Goal: Task Accomplishment & Management: Complete application form

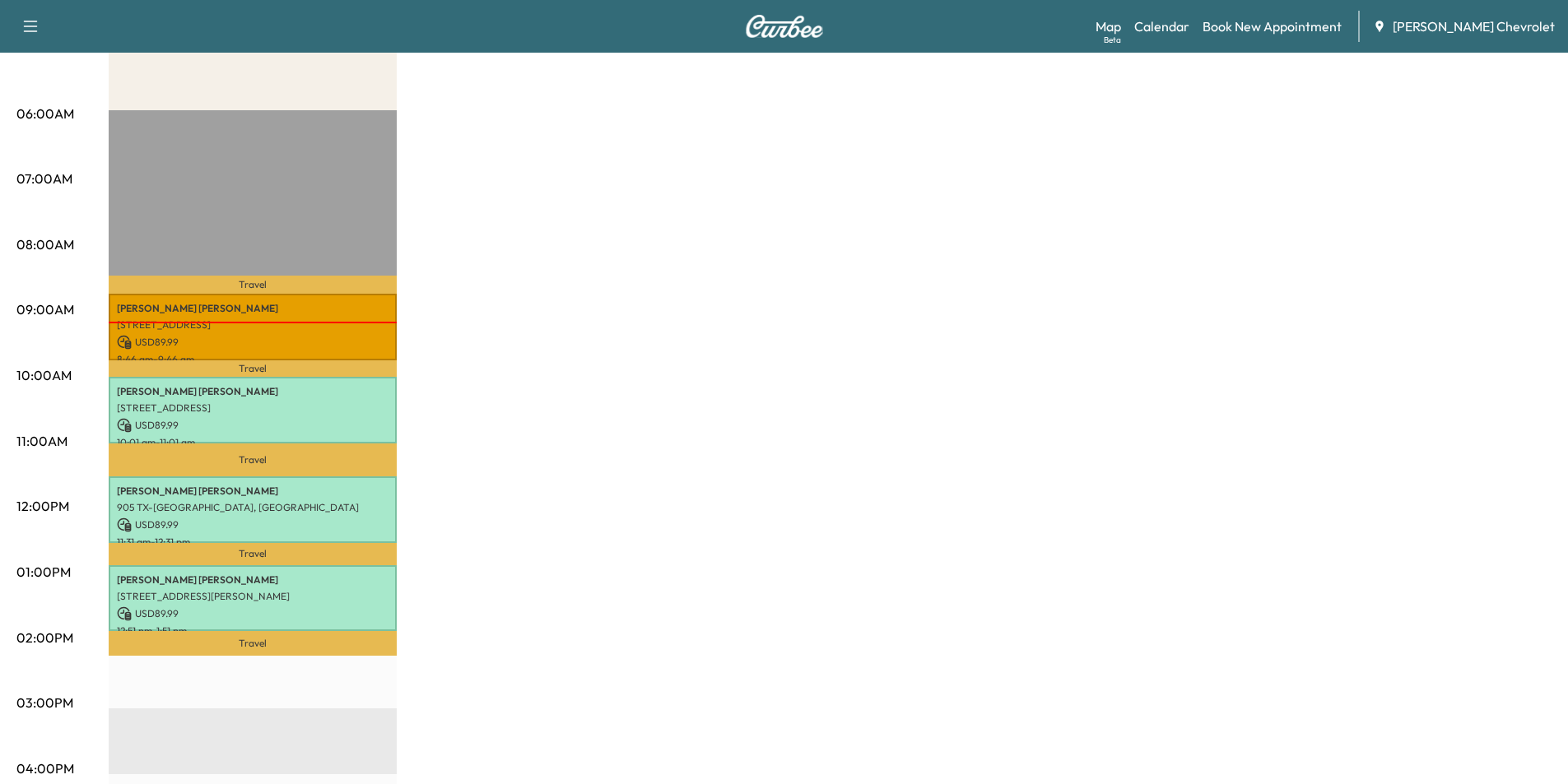
scroll to position [247, 0]
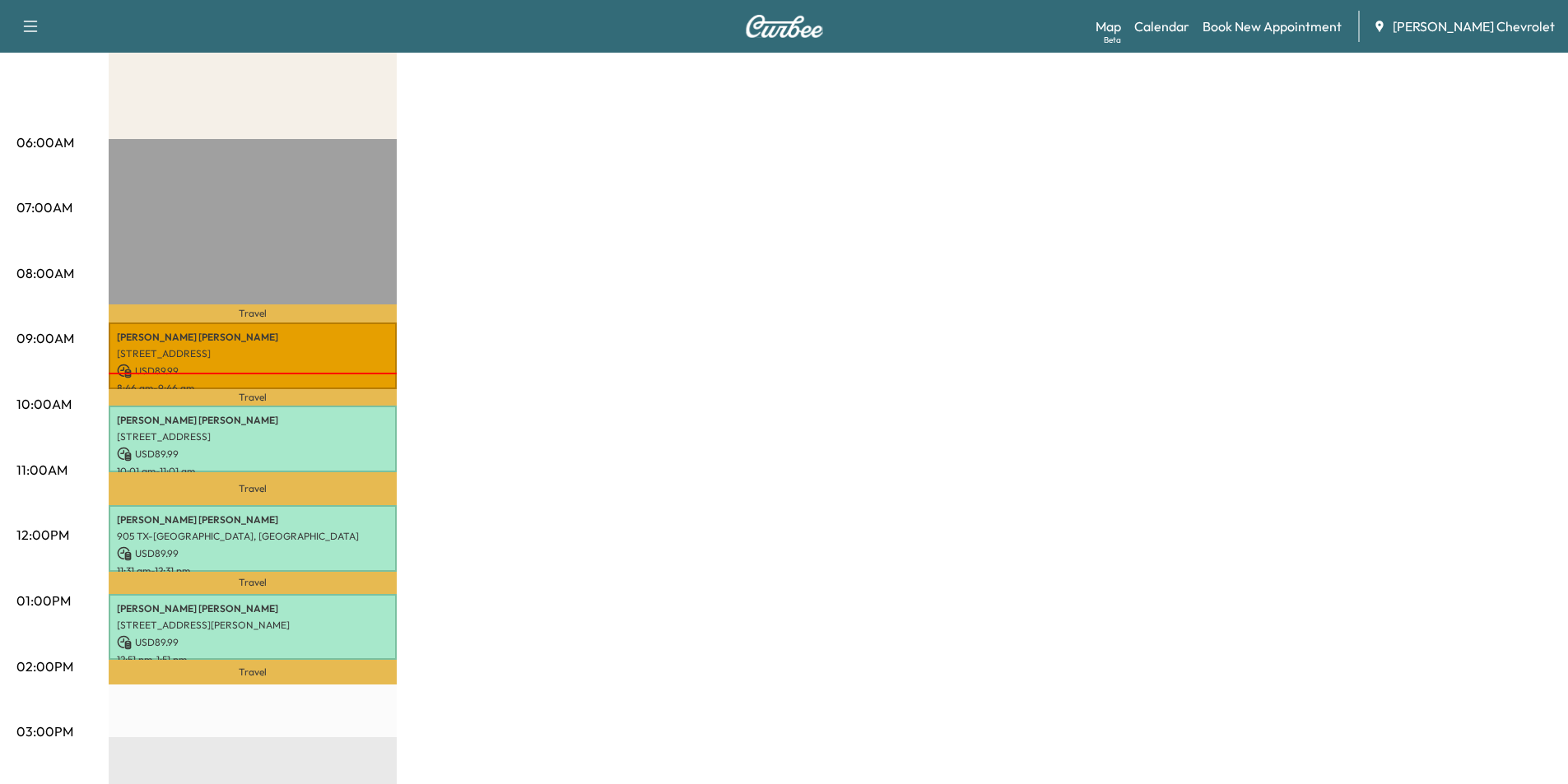
click at [751, 361] on div "BrightDrop Revenue $ 359.96 Work Time 240 mins Transit Time 106 mins Travel [PE…" at bounding box center [830, 584] width 1443 height 1234
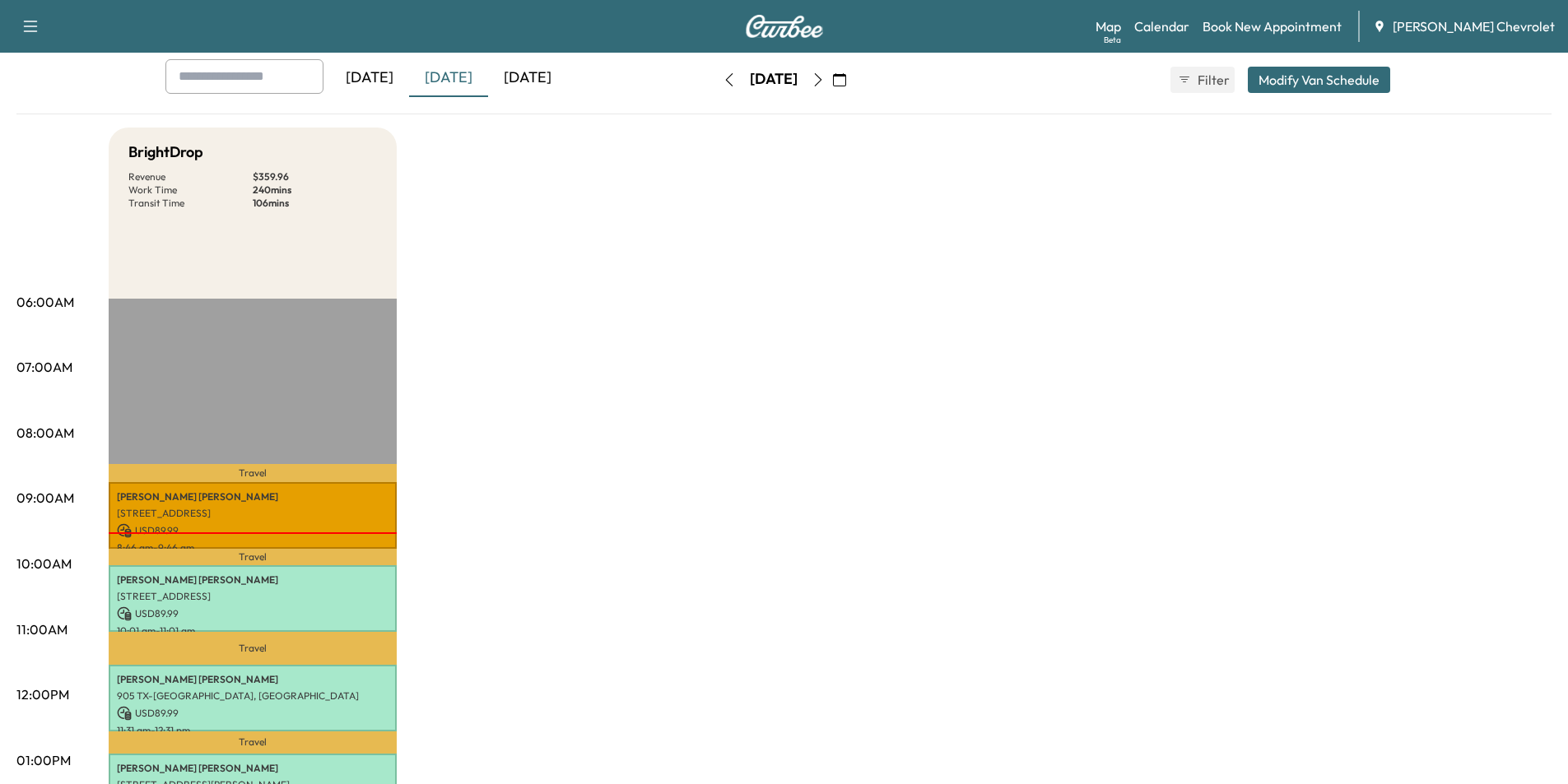
scroll to position [0, 0]
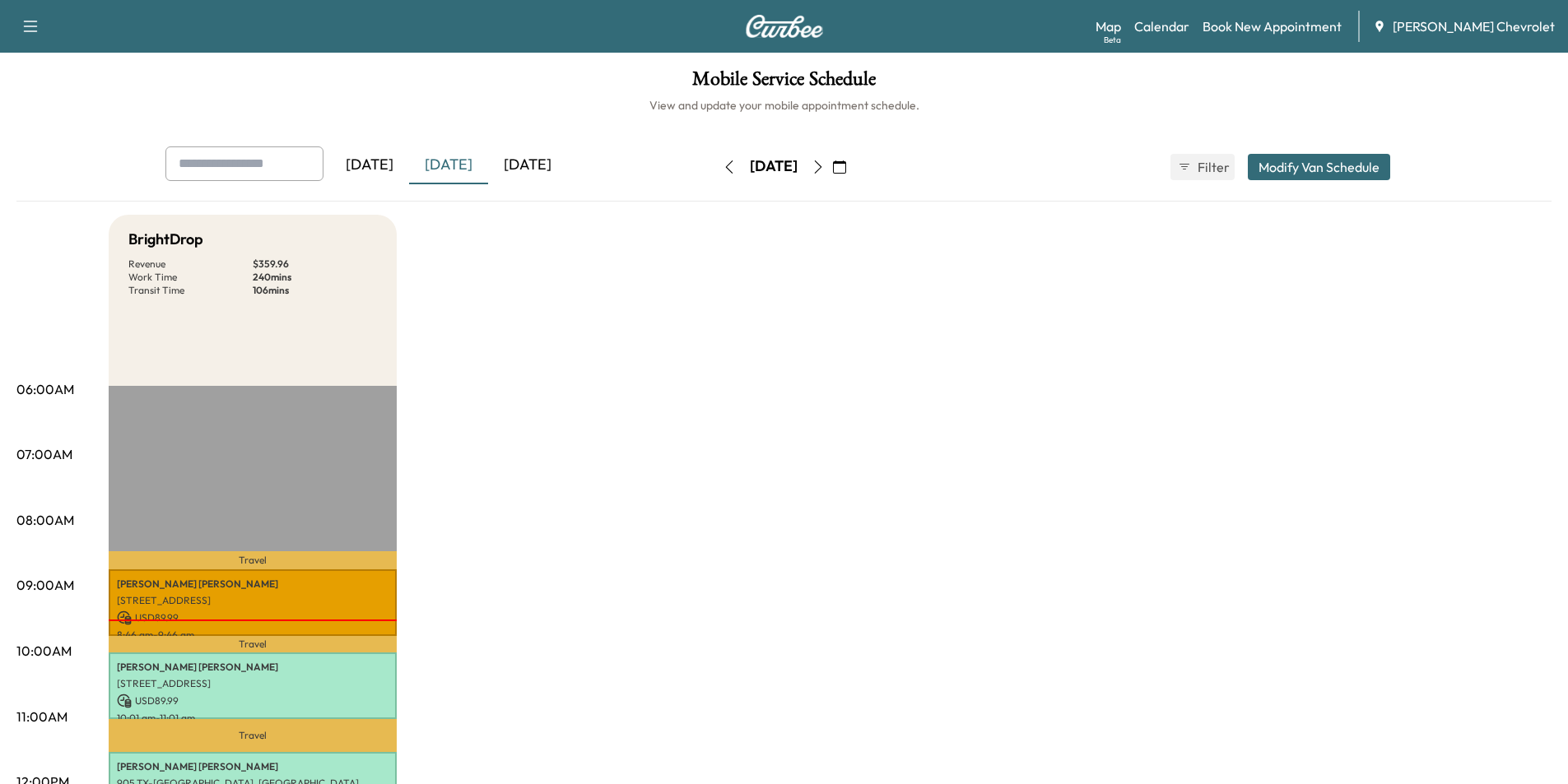
click at [544, 167] on div "[DATE]" at bounding box center [527, 166] width 79 height 38
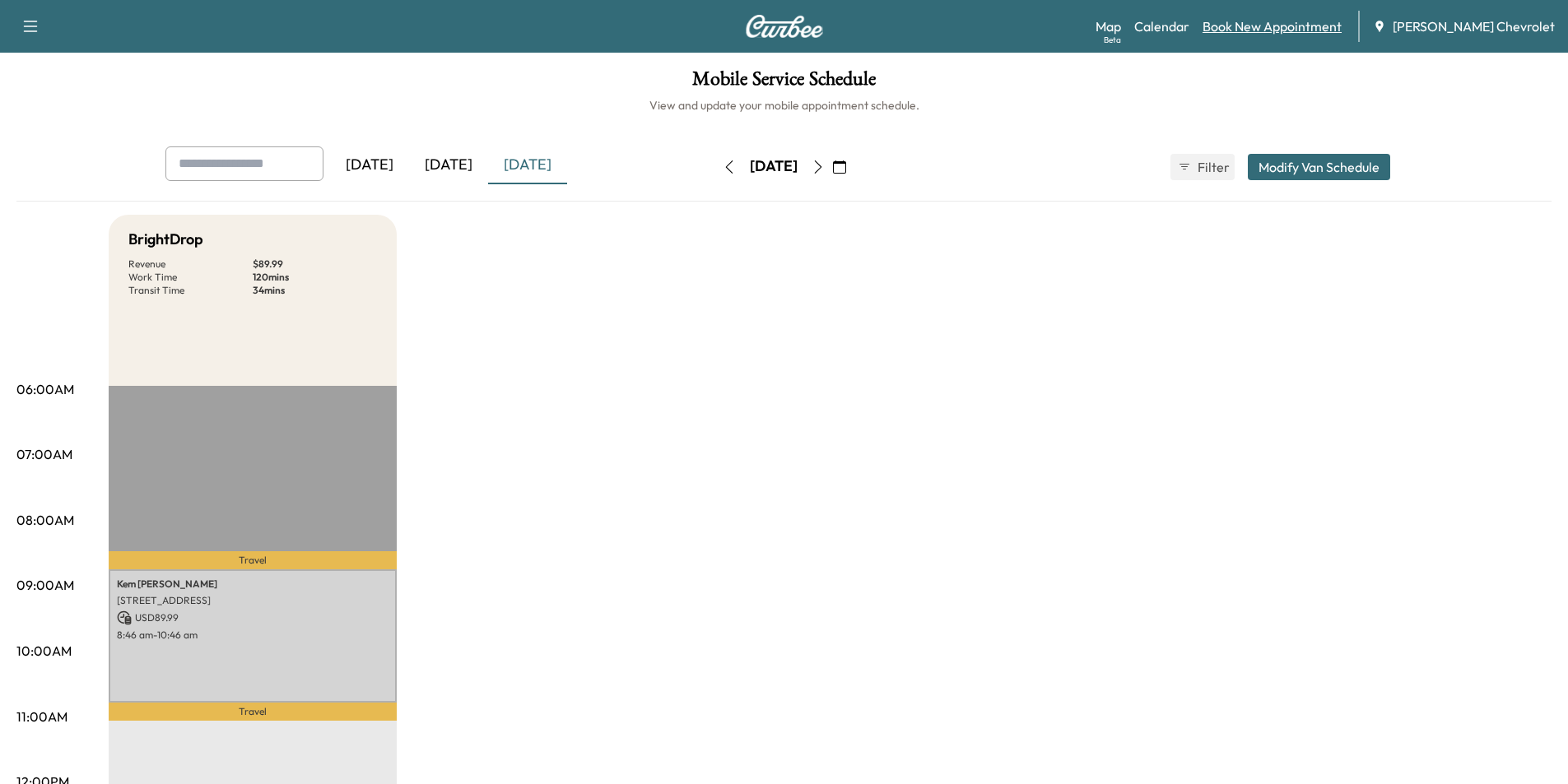
click at [1284, 29] on link "Book New Appointment" at bounding box center [1272, 26] width 139 height 20
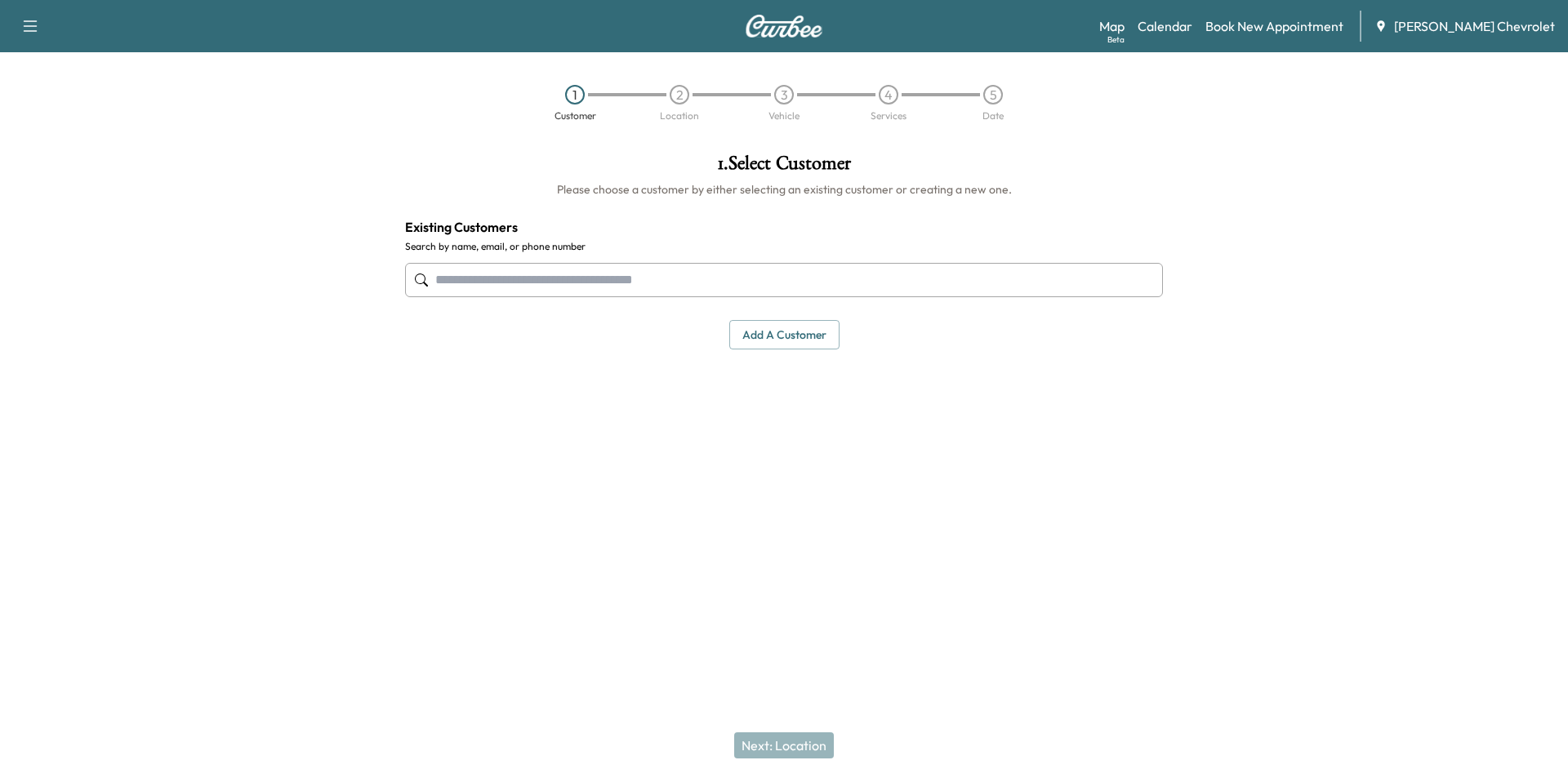
click at [639, 279] on input "text" at bounding box center [784, 280] width 758 height 34
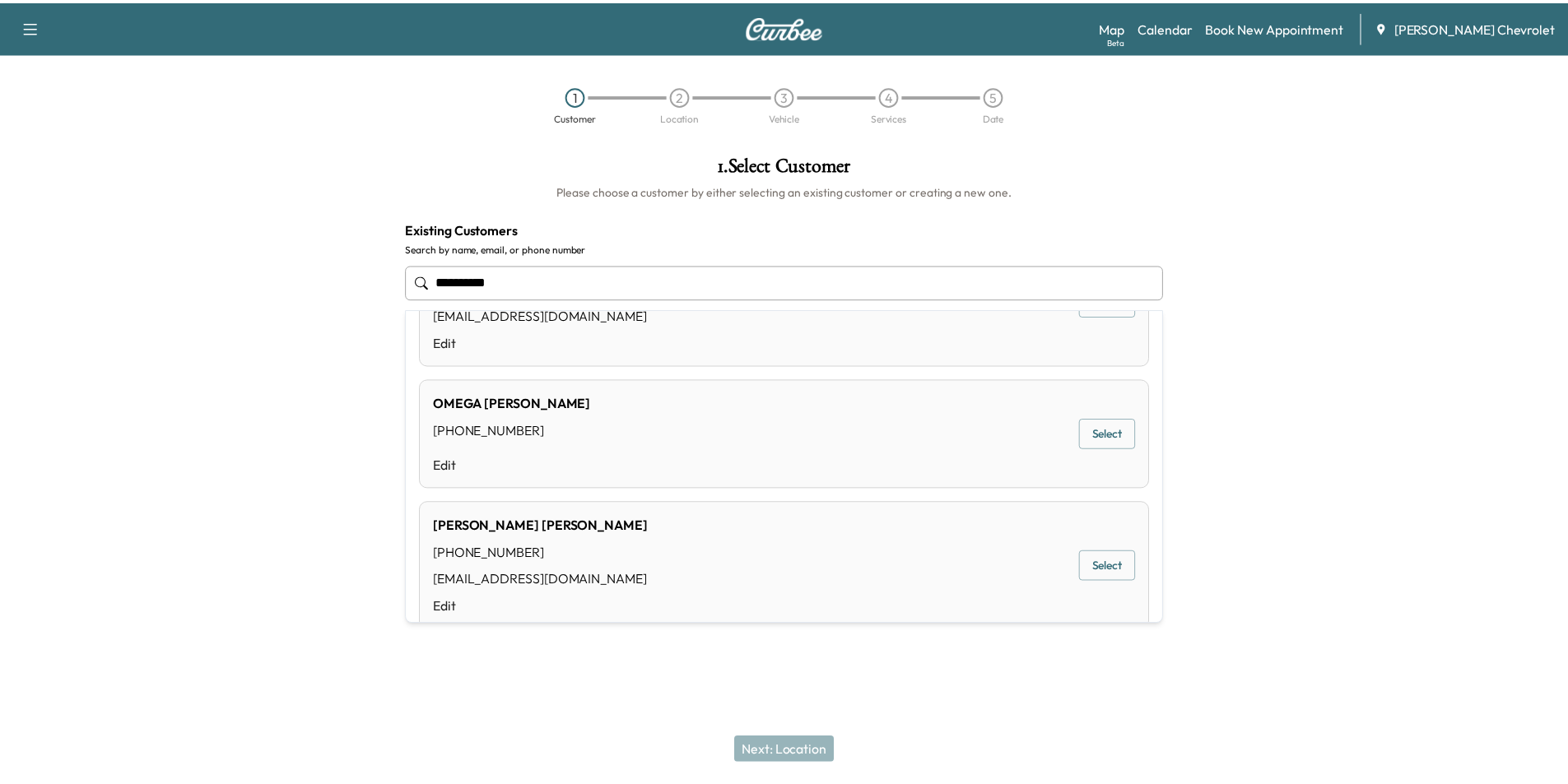
scroll to position [120, 0]
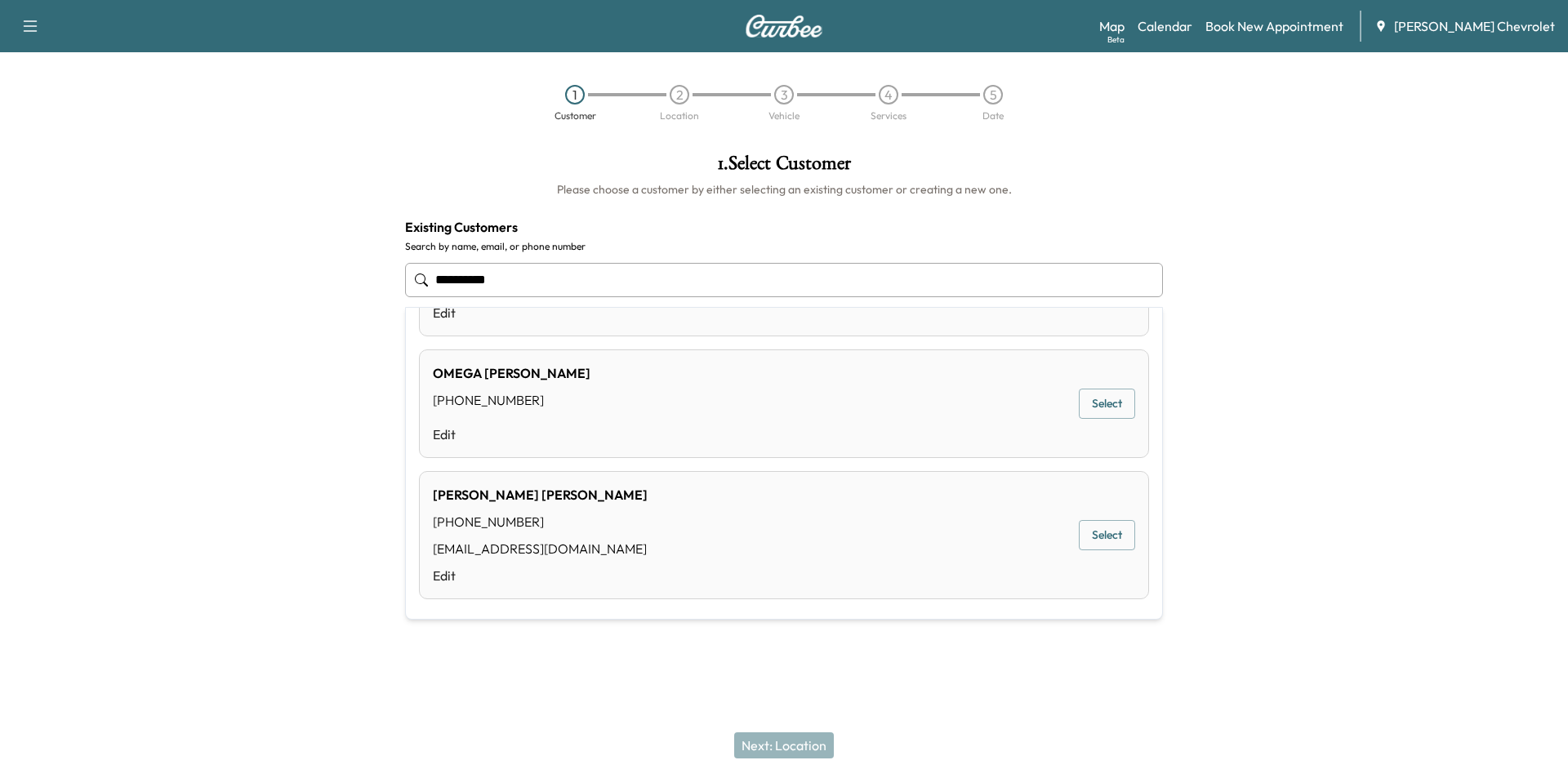
click at [1101, 532] on button "Select" at bounding box center [1107, 535] width 56 height 30
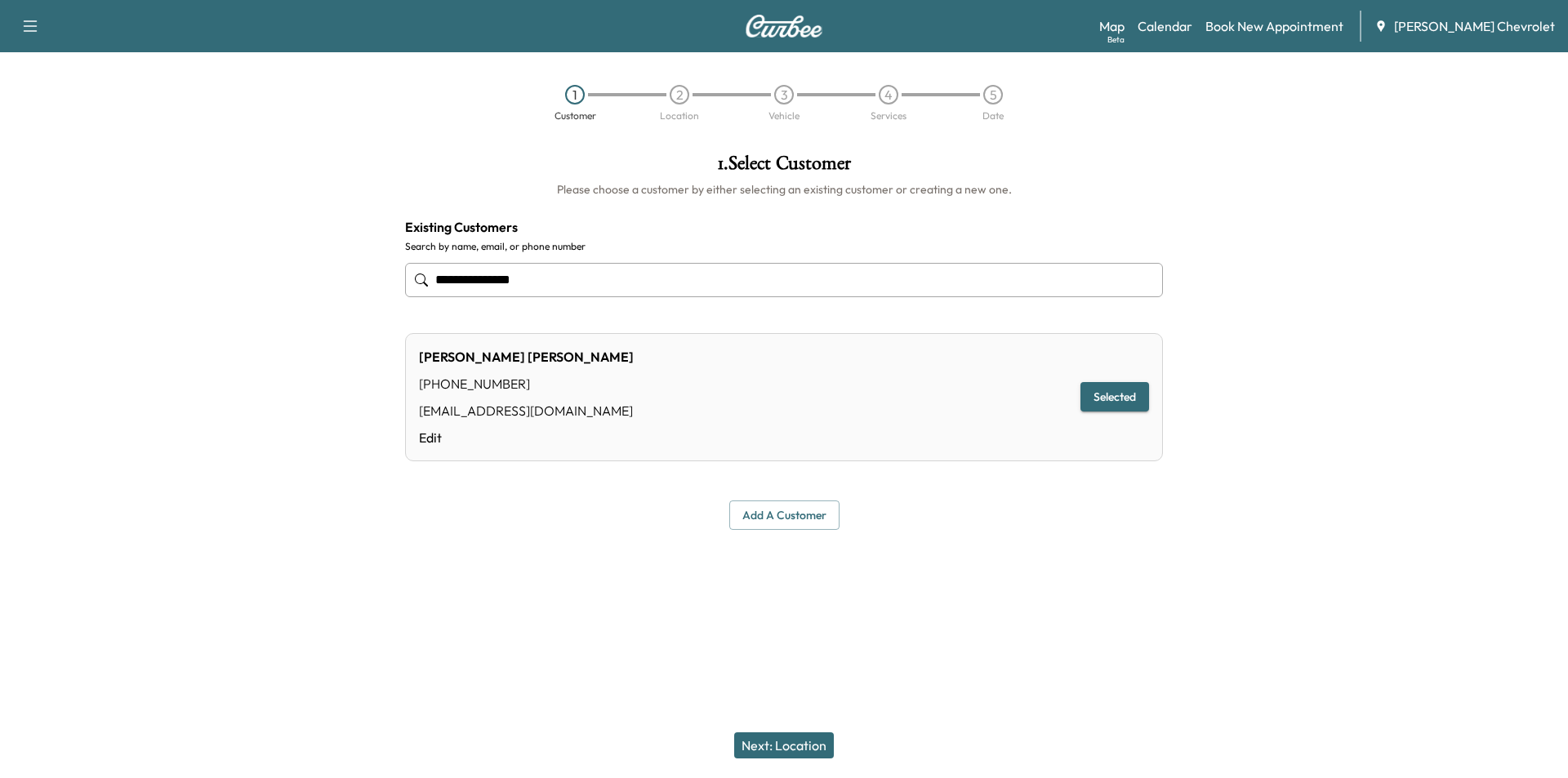
type input "**********"
click at [784, 749] on button "Next: Location" at bounding box center [784, 745] width 100 height 26
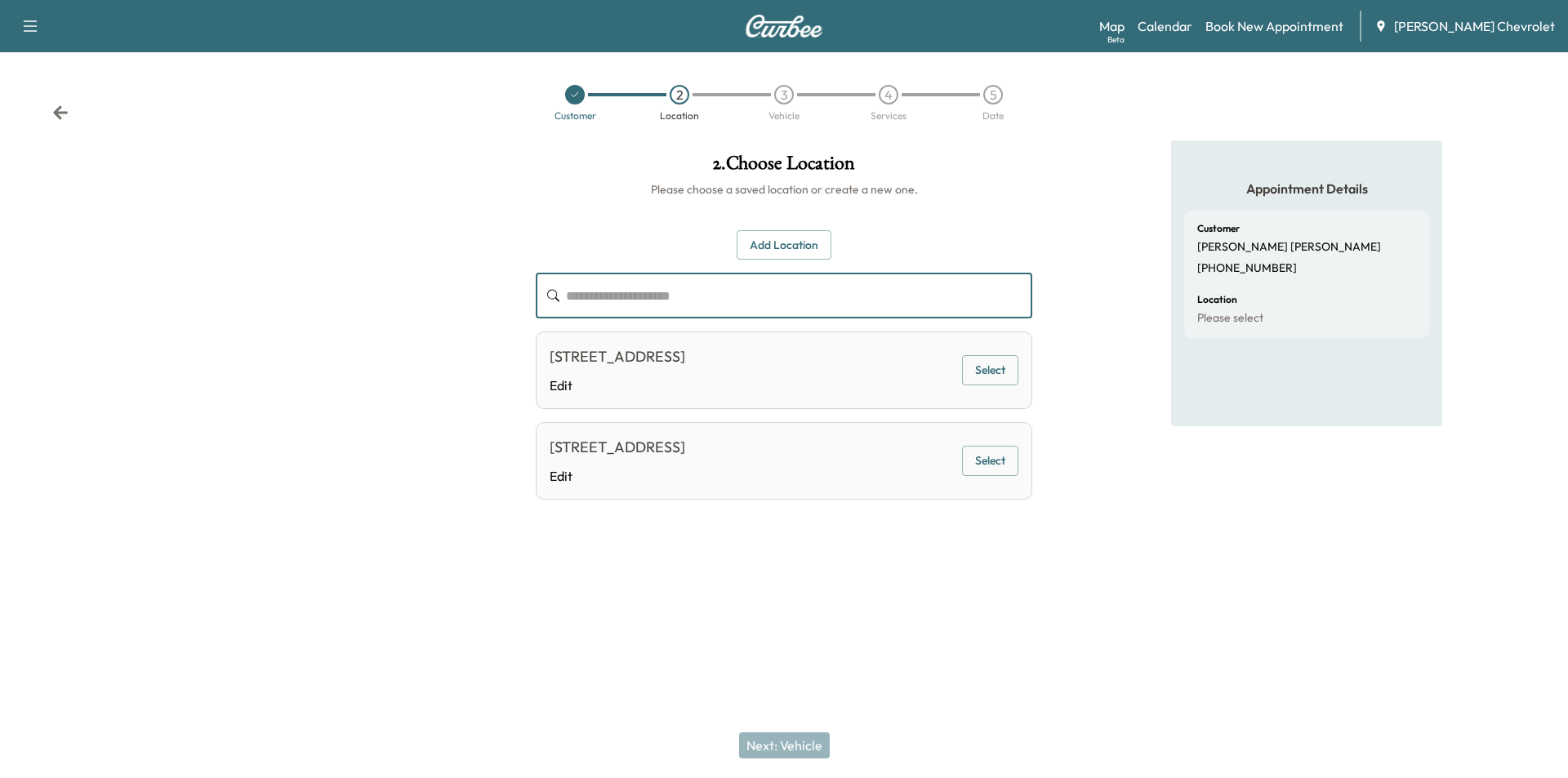
click at [653, 296] on input "text" at bounding box center [799, 295] width 466 height 46
click at [780, 247] on button "Add Location" at bounding box center [784, 245] width 95 height 30
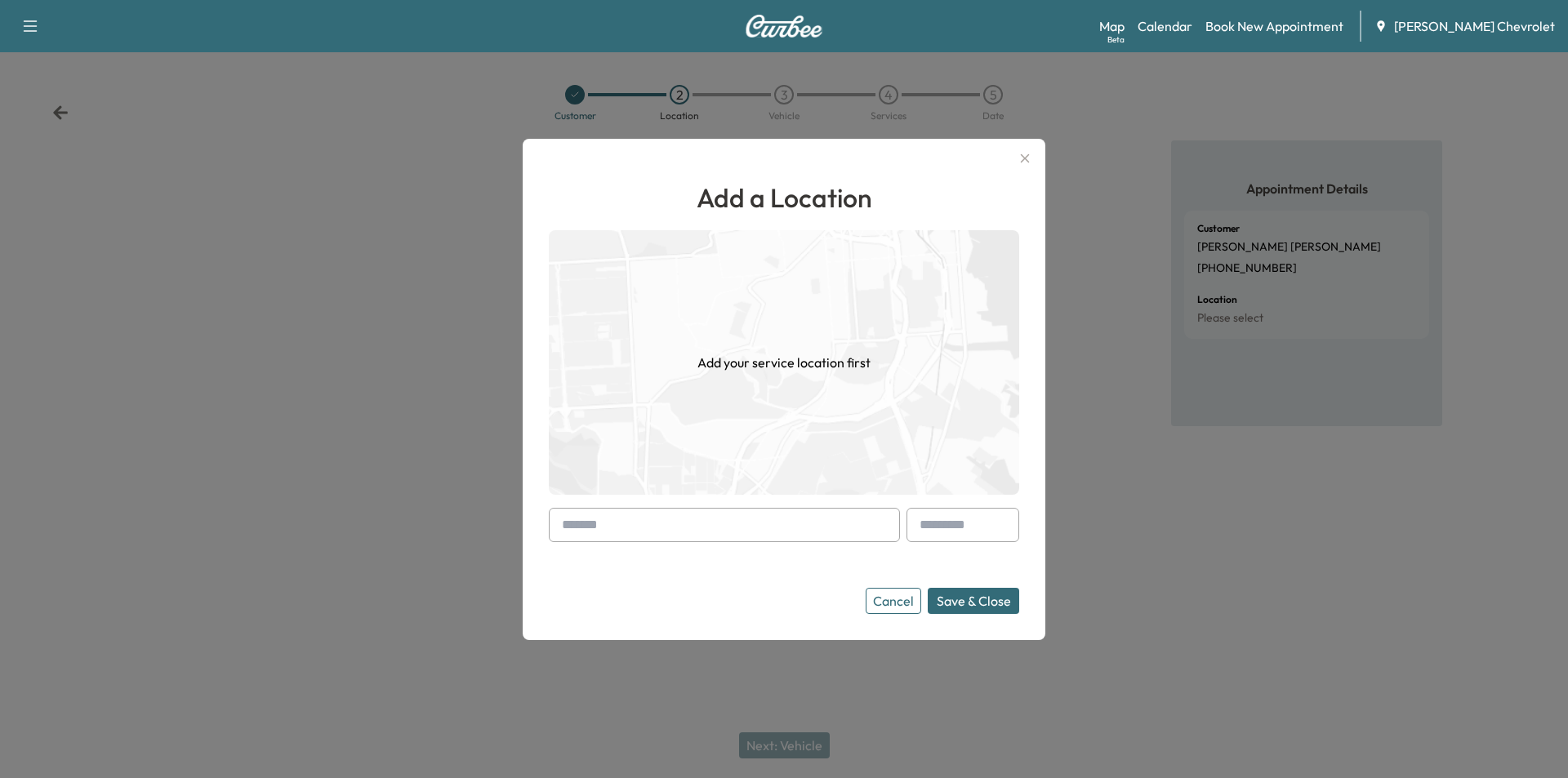
click at [620, 526] on input "text" at bounding box center [724, 525] width 351 height 34
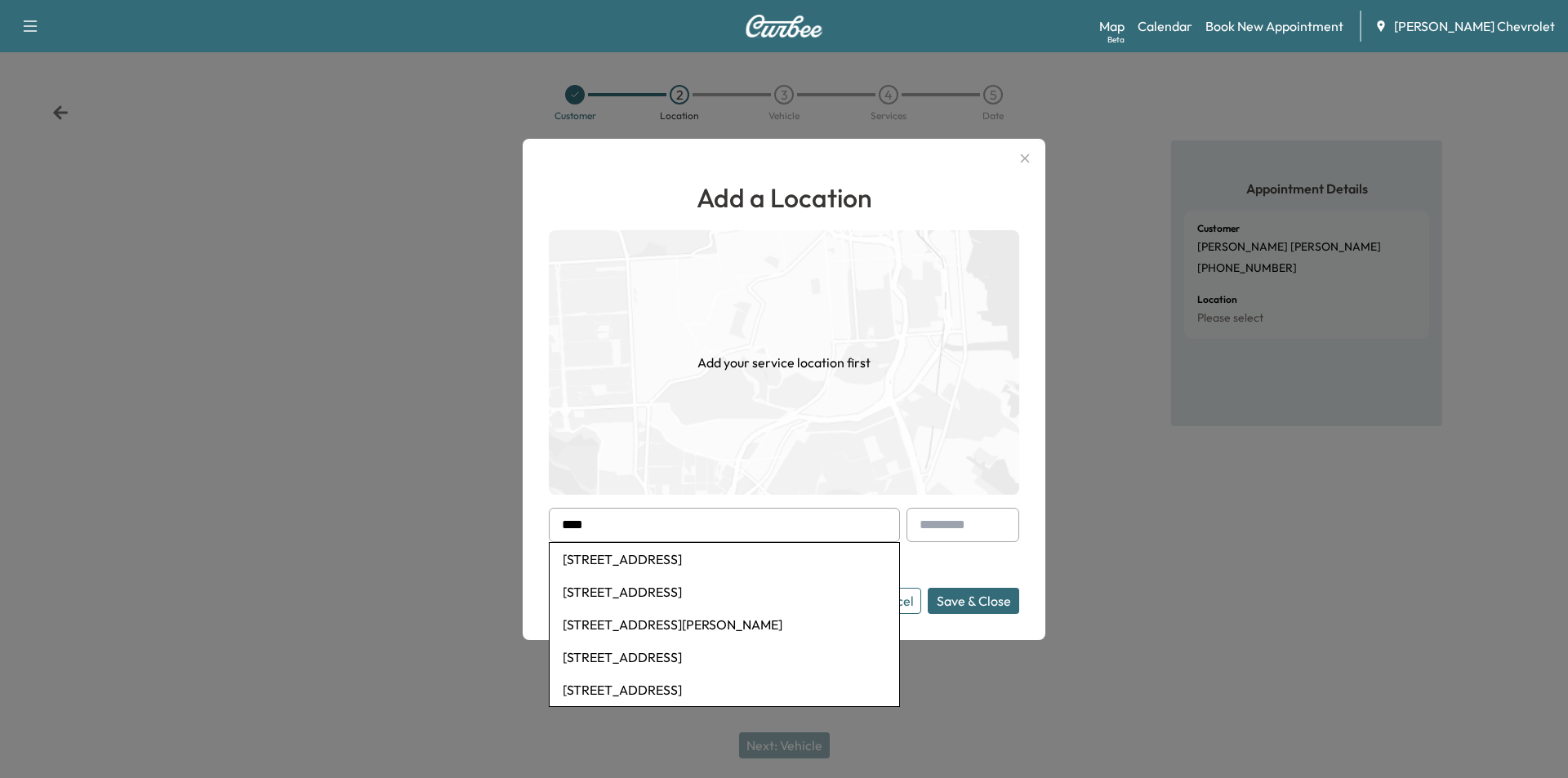
click at [672, 650] on li "[STREET_ADDRESS]" at bounding box center [725, 657] width 350 height 33
type input "**********"
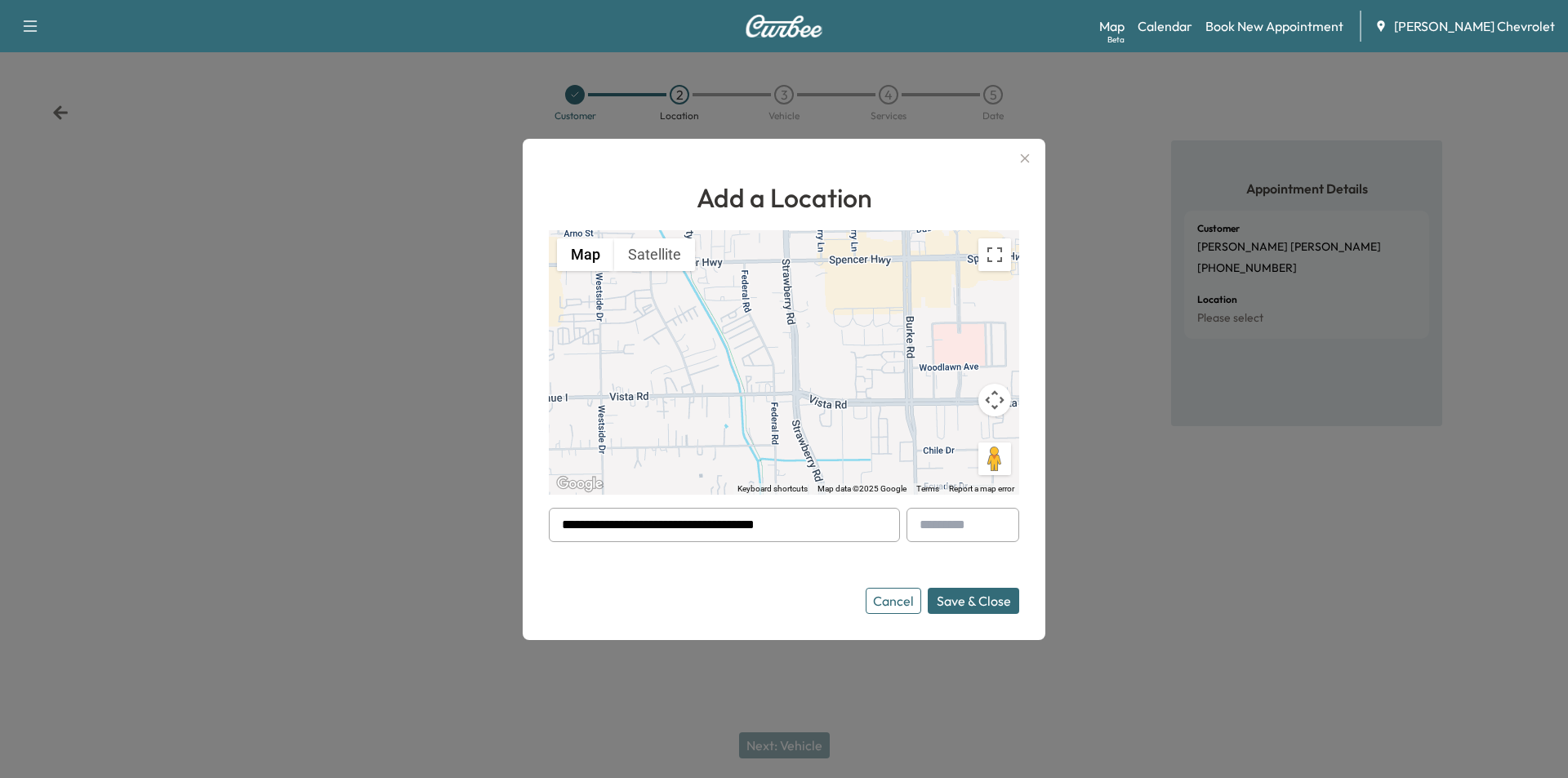
click at [968, 605] on button "Save & Close" at bounding box center [973, 601] width 91 height 26
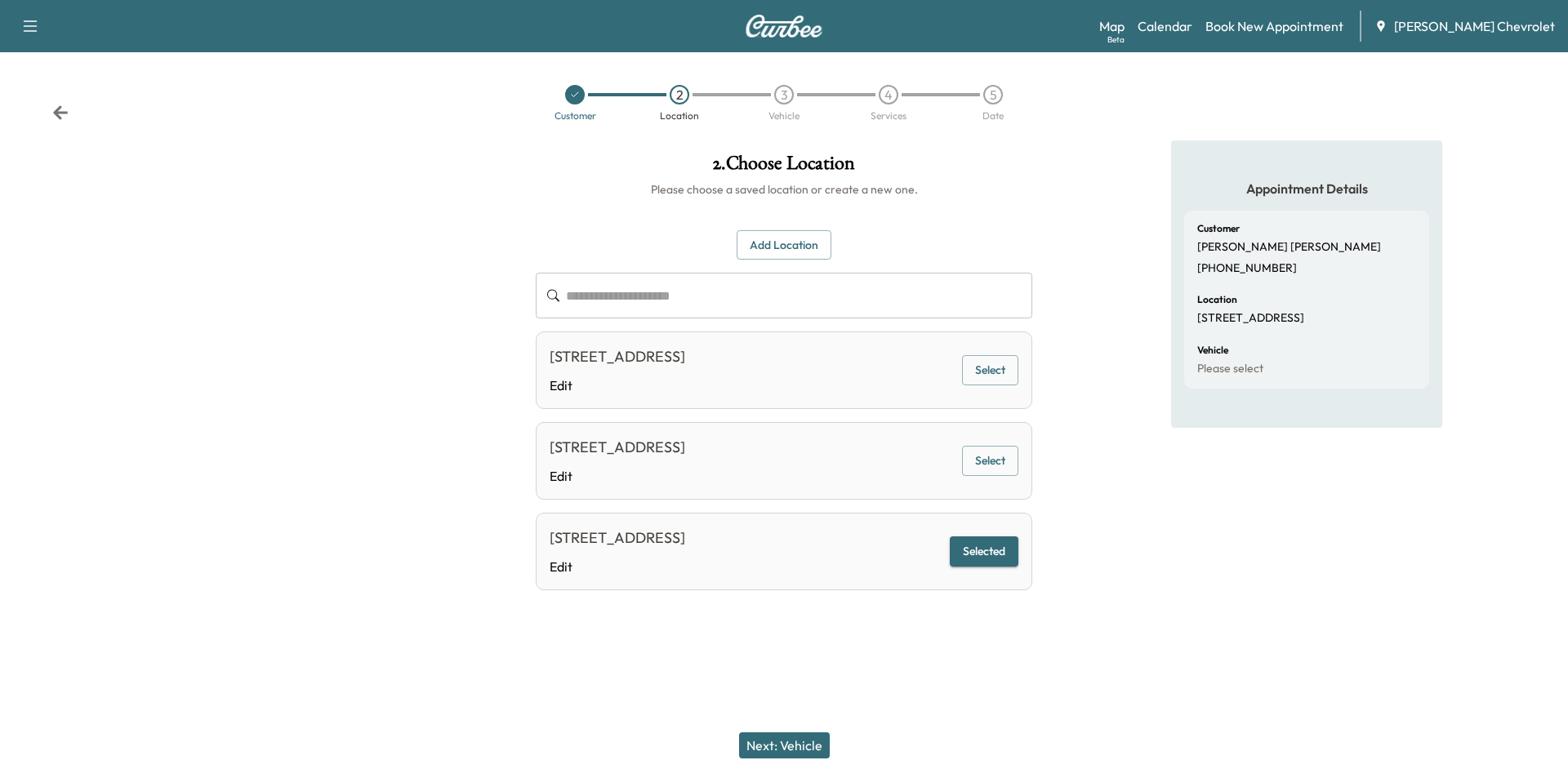
click at [809, 753] on button "Next: Vehicle" at bounding box center [784, 745] width 91 height 26
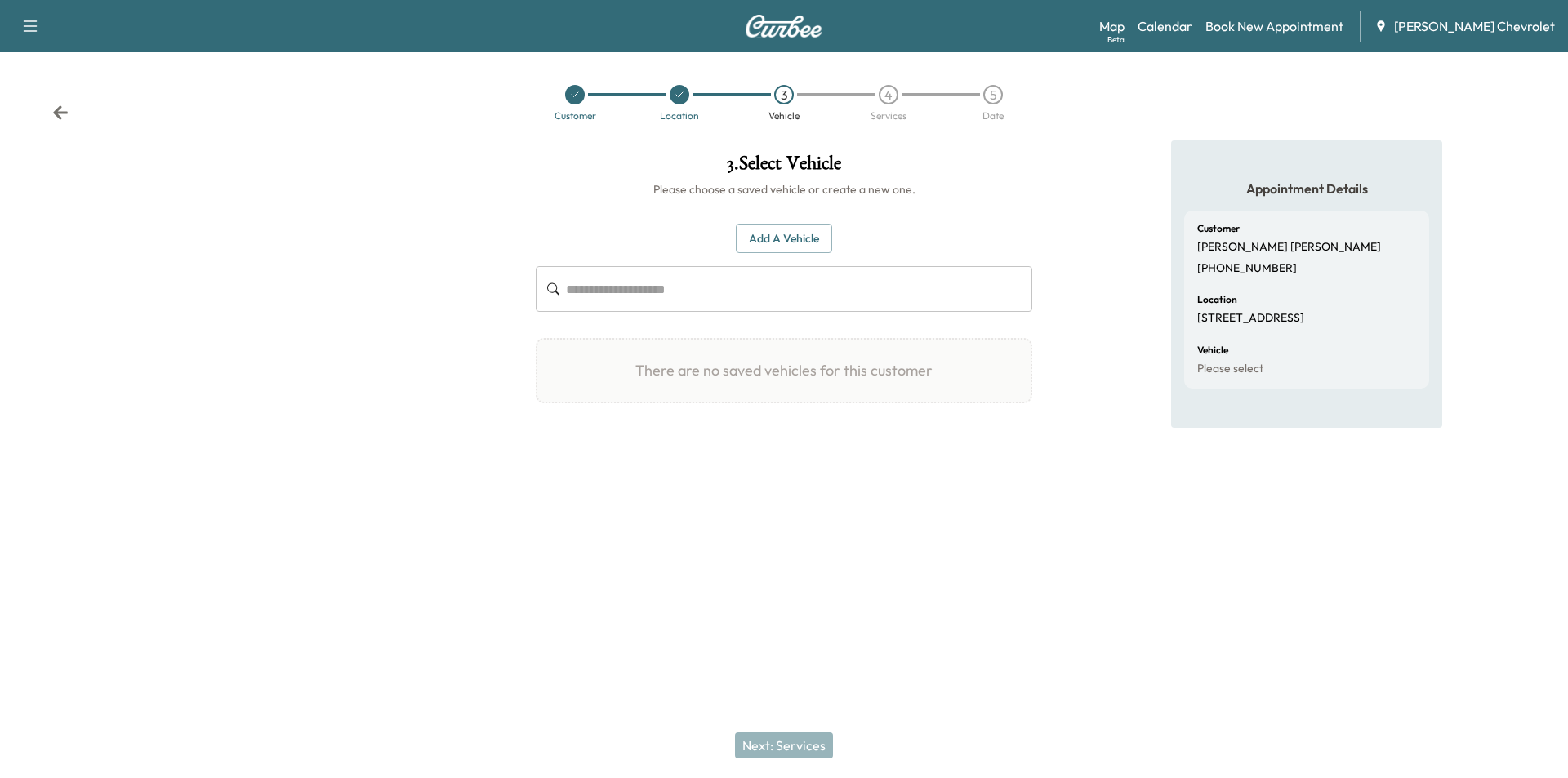
click at [578, 96] on icon at bounding box center [574, 94] width 9 height 9
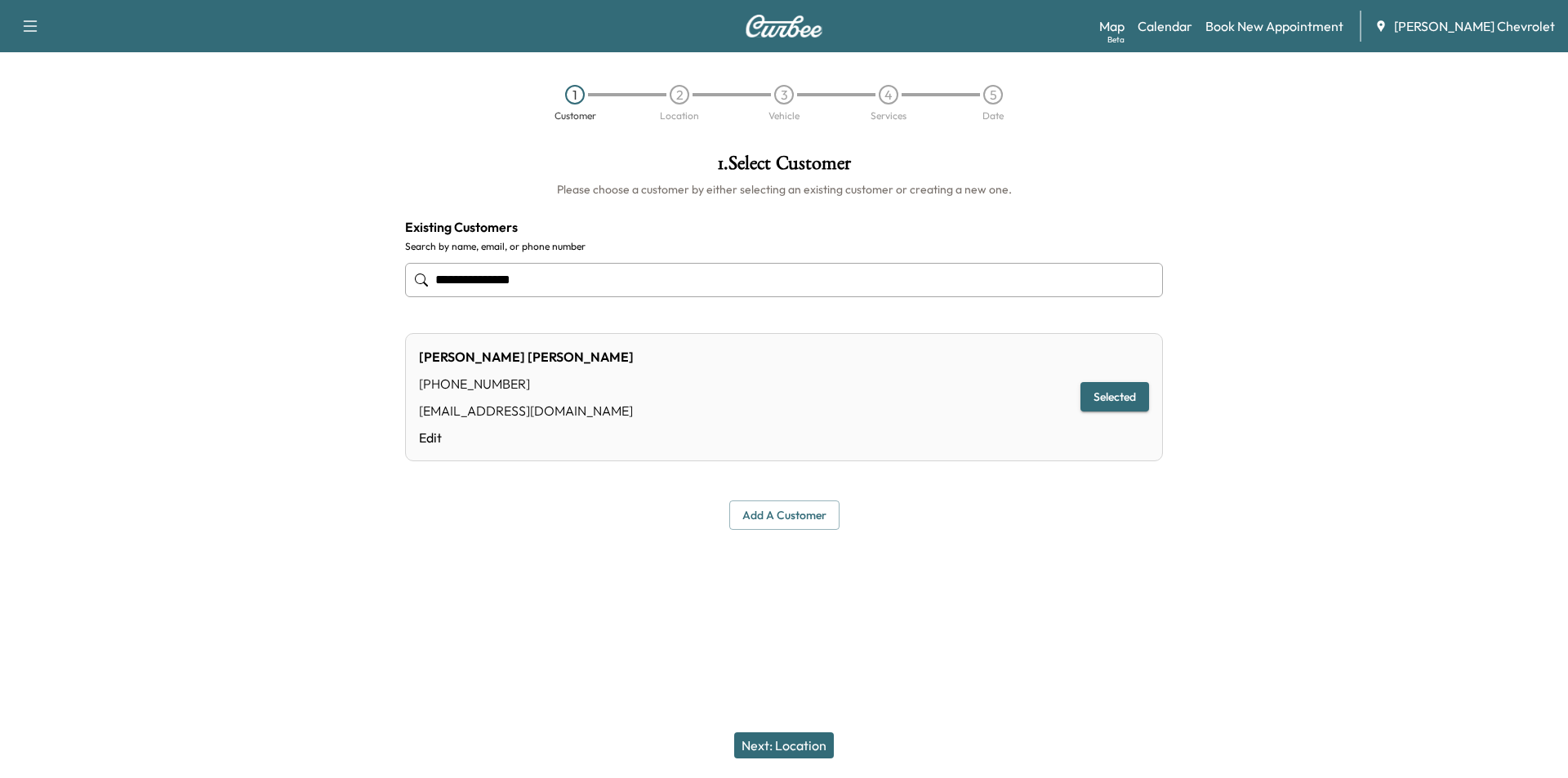
click at [599, 278] on input "**********" at bounding box center [784, 280] width 758 height 34
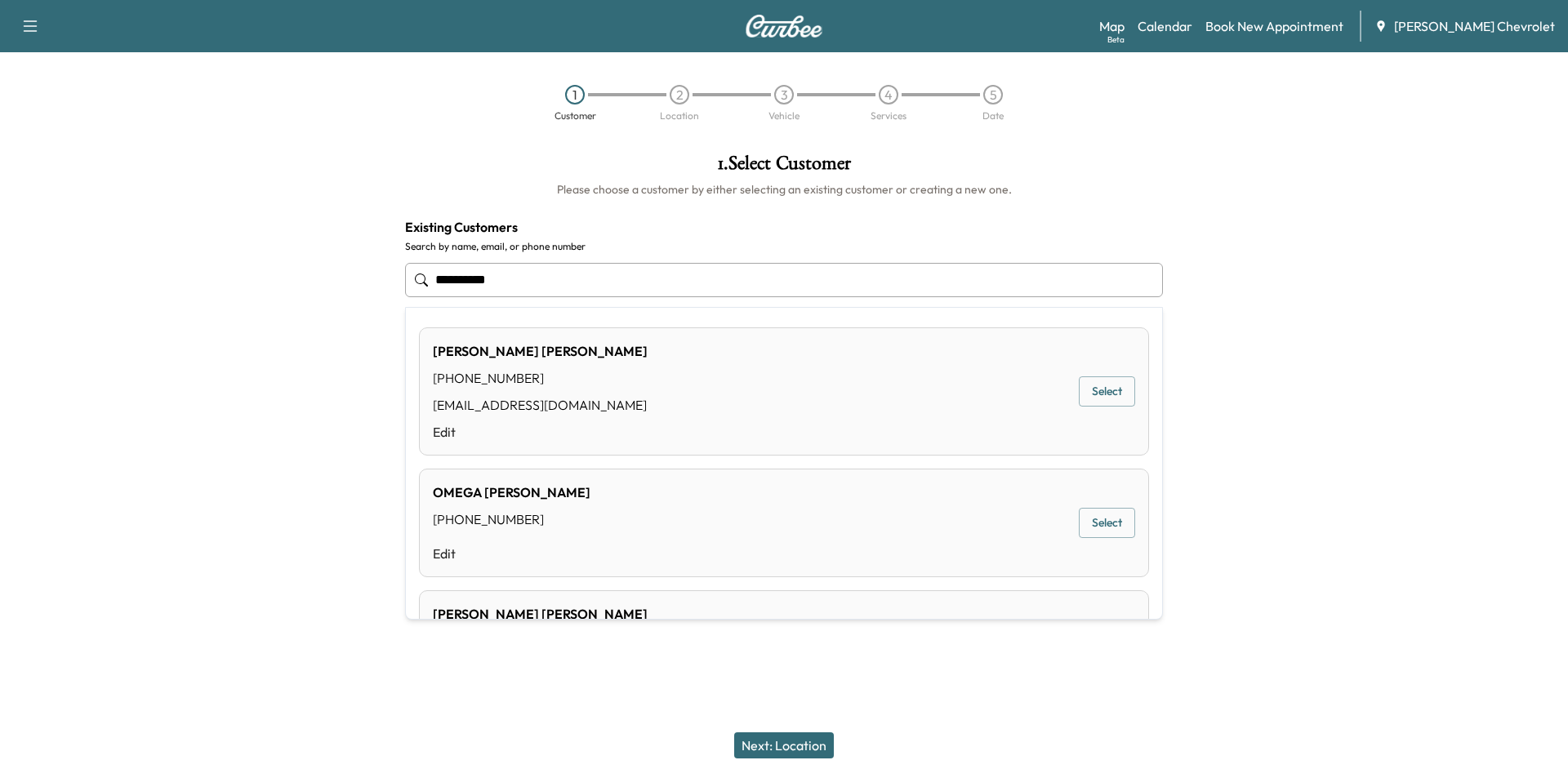
click at [1083, 397] on button "Select" at bounding box center [1107, 391] width 56 height 30
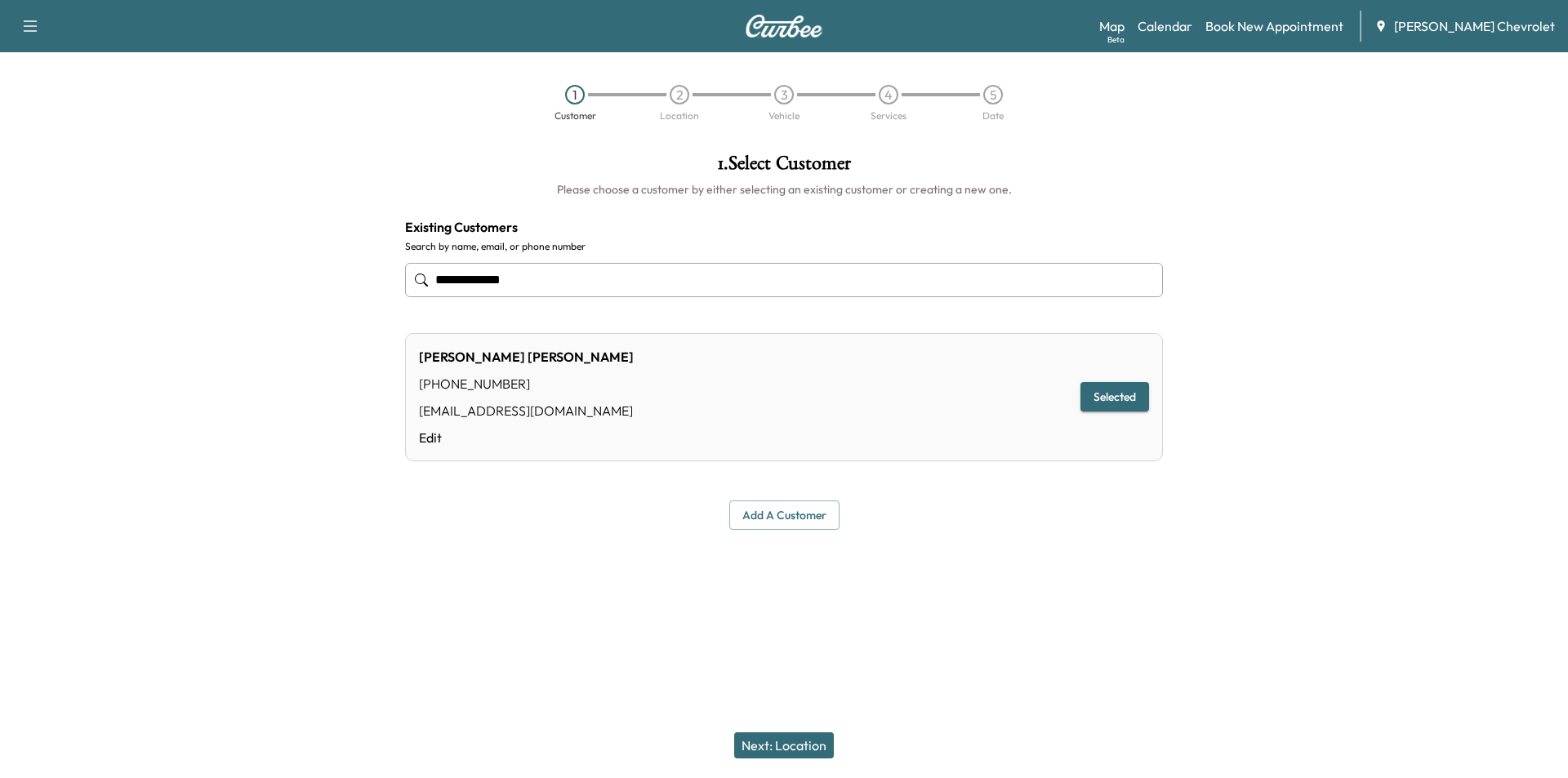
type input "**********"
click at [806, 741] on button "Next: Location" at bounding box center [784, 745] width 100 height 26
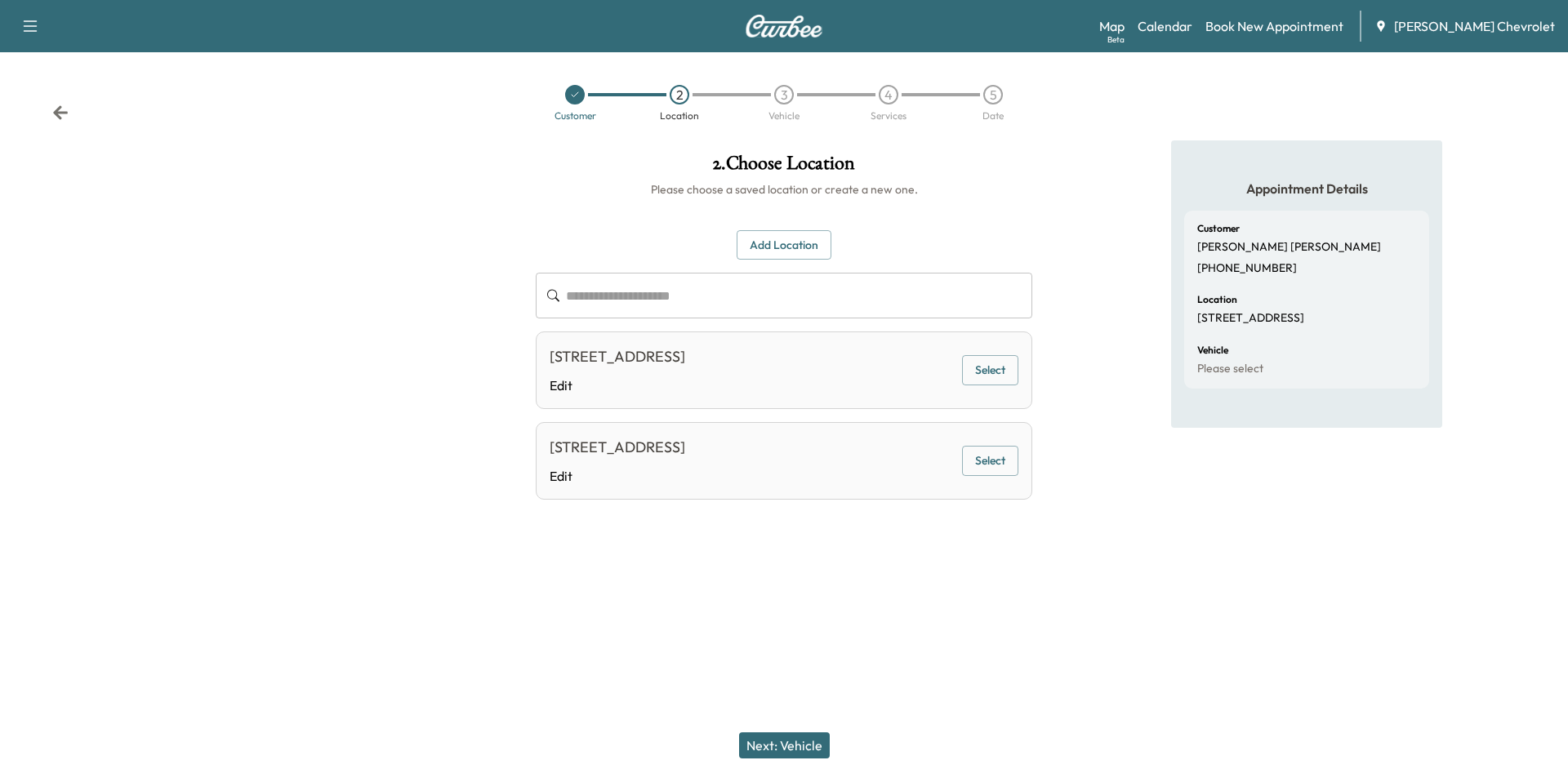
click at [672, 296] on input "text" at bounding box center [799, 295] width 466 height 46
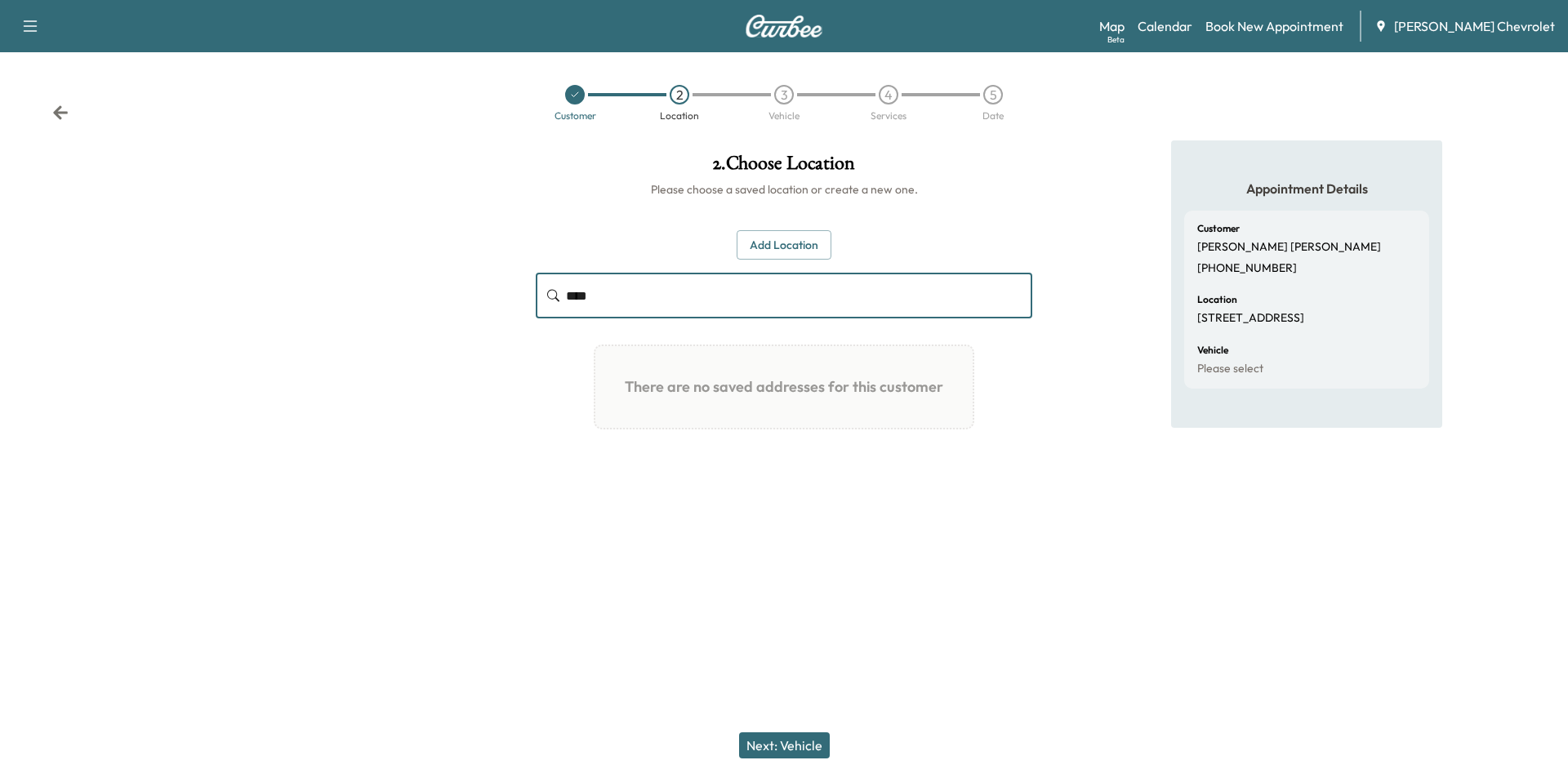
type input "****"
click at [794, 239] on button "Add Location" at bounding box center [784, 245] width 95 height 30
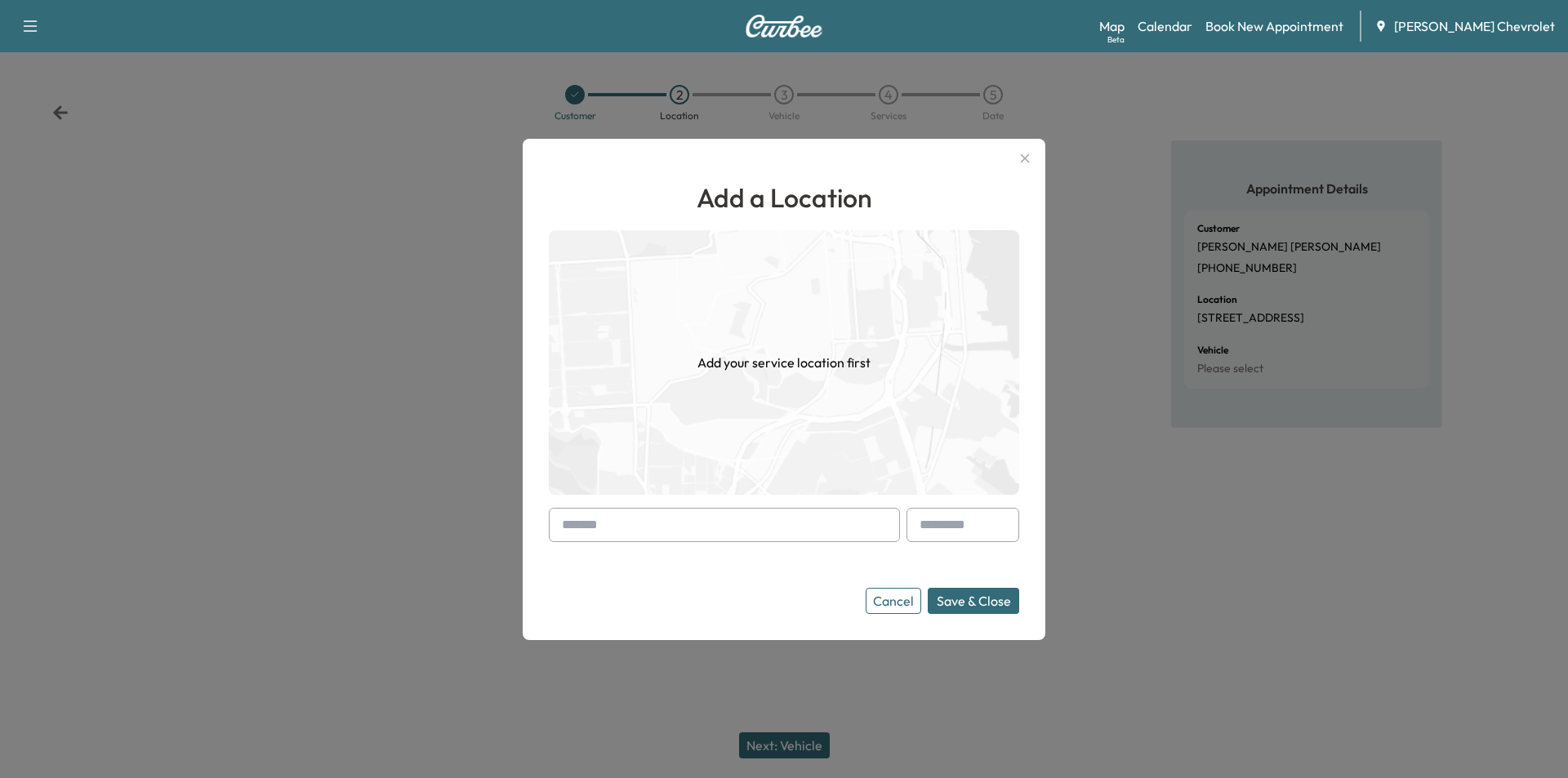
click at [667, 531] on input "text" at bounding box center [724, 525] width 351 height 34
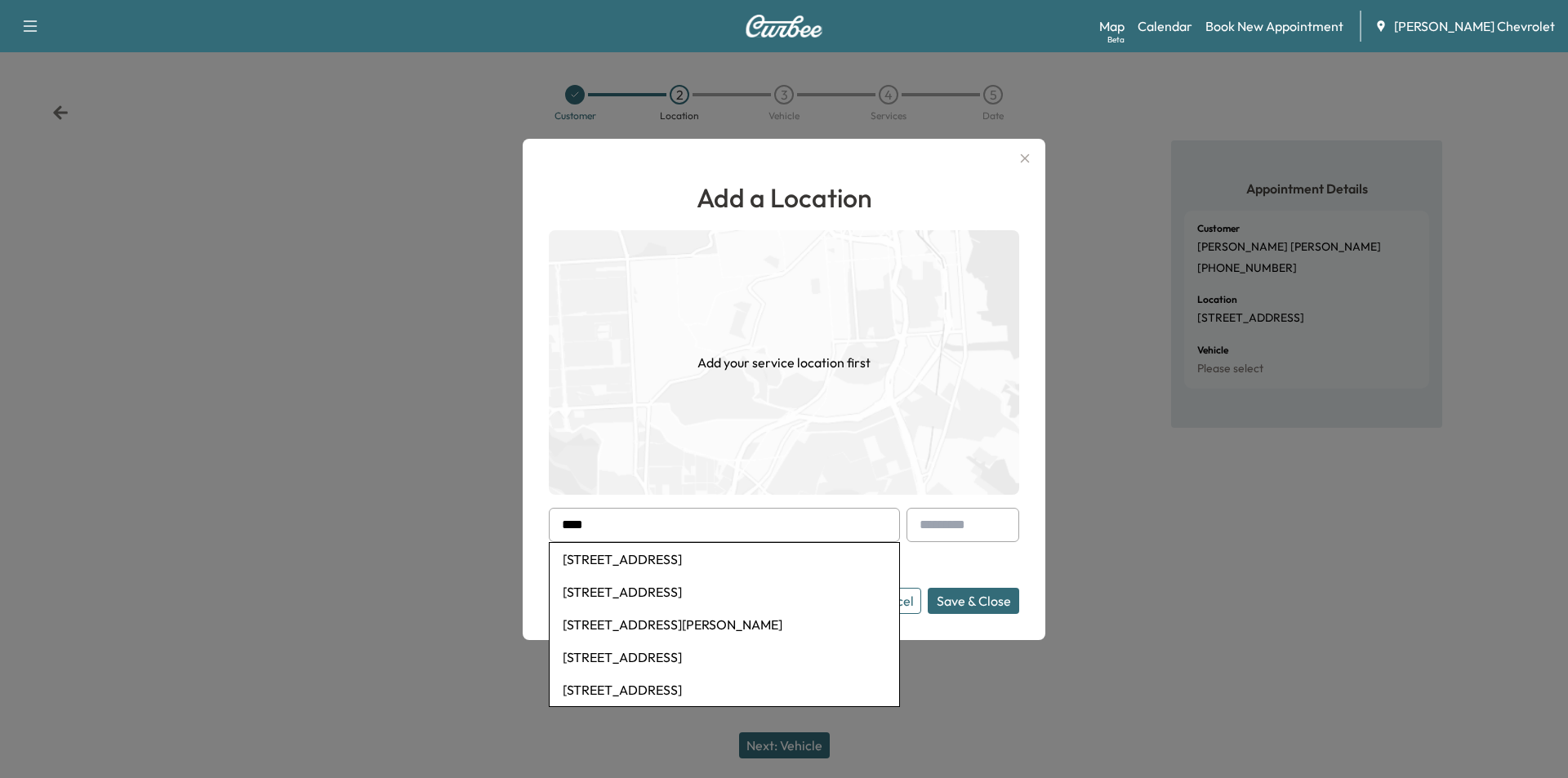
click at [669, 655] on li "[STREET_ADDRESS]" at bounding box center [725, 657] width 350 height 33
type input "**********"
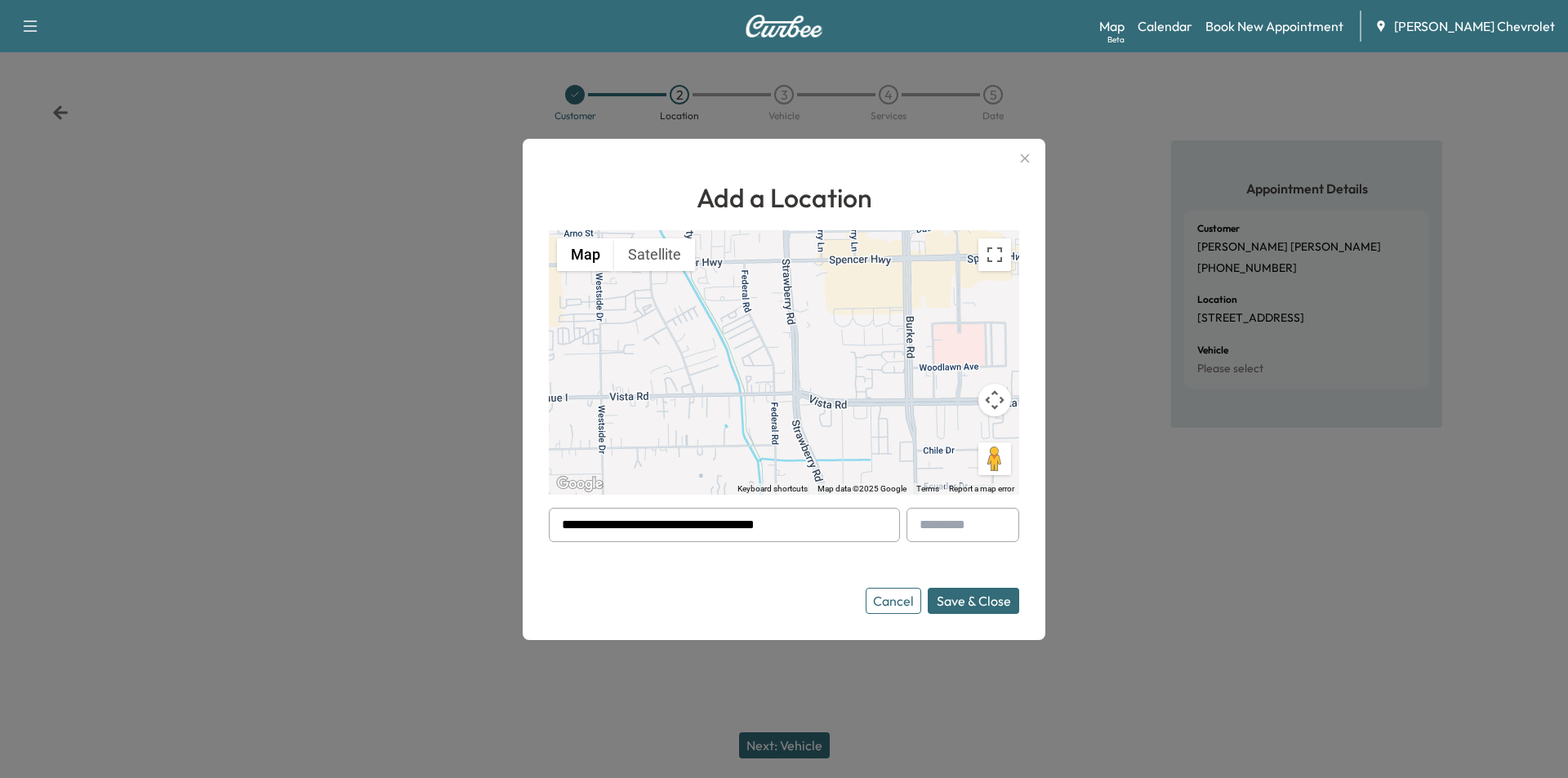
click at [988, 607] on button "Save & Close" at bounding box center [973, 601] width 91 height 26
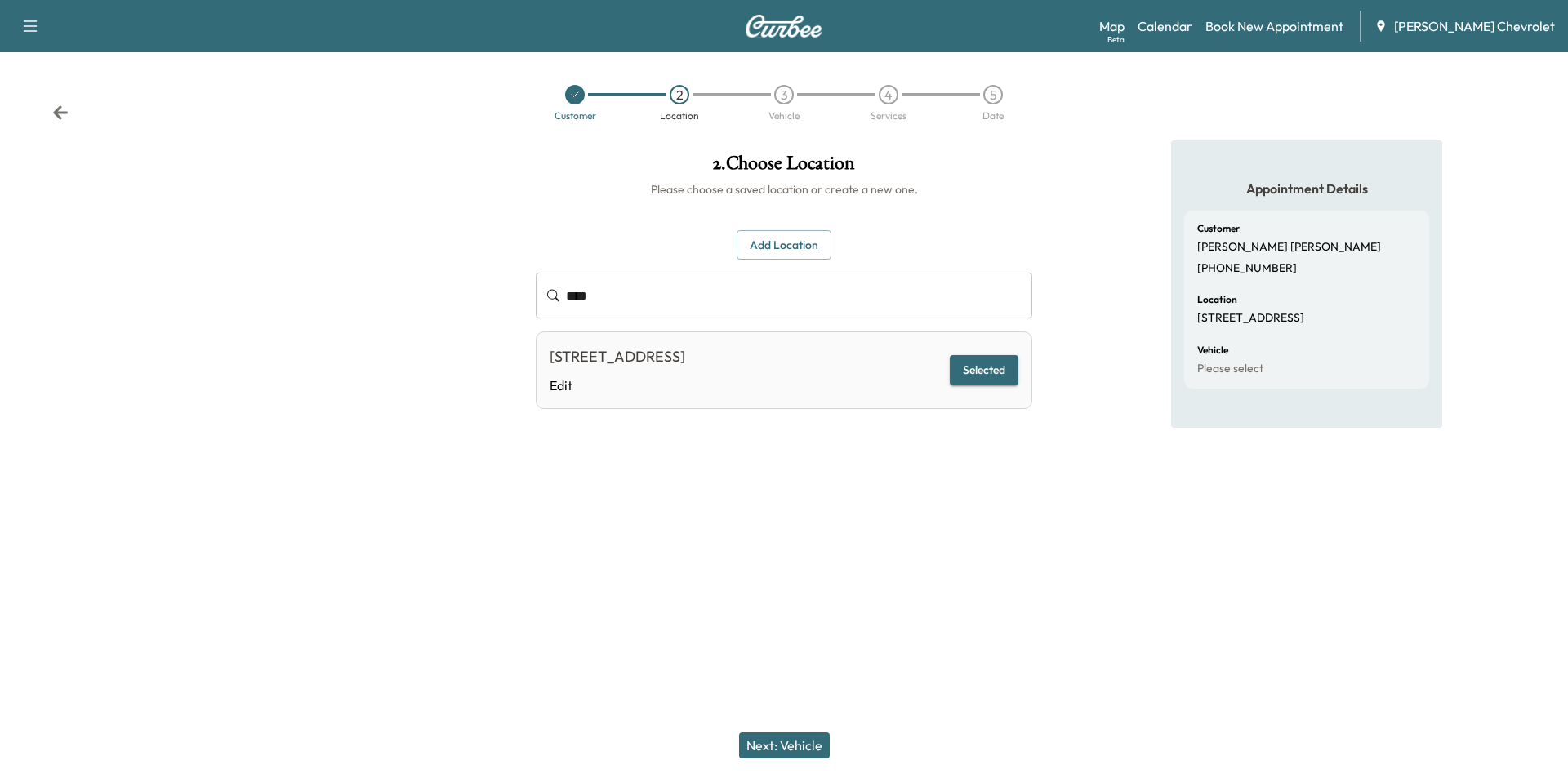
click at [768, 741] on button "Next: Vehicle" at bounding box center [784, 745] width 91 height 26
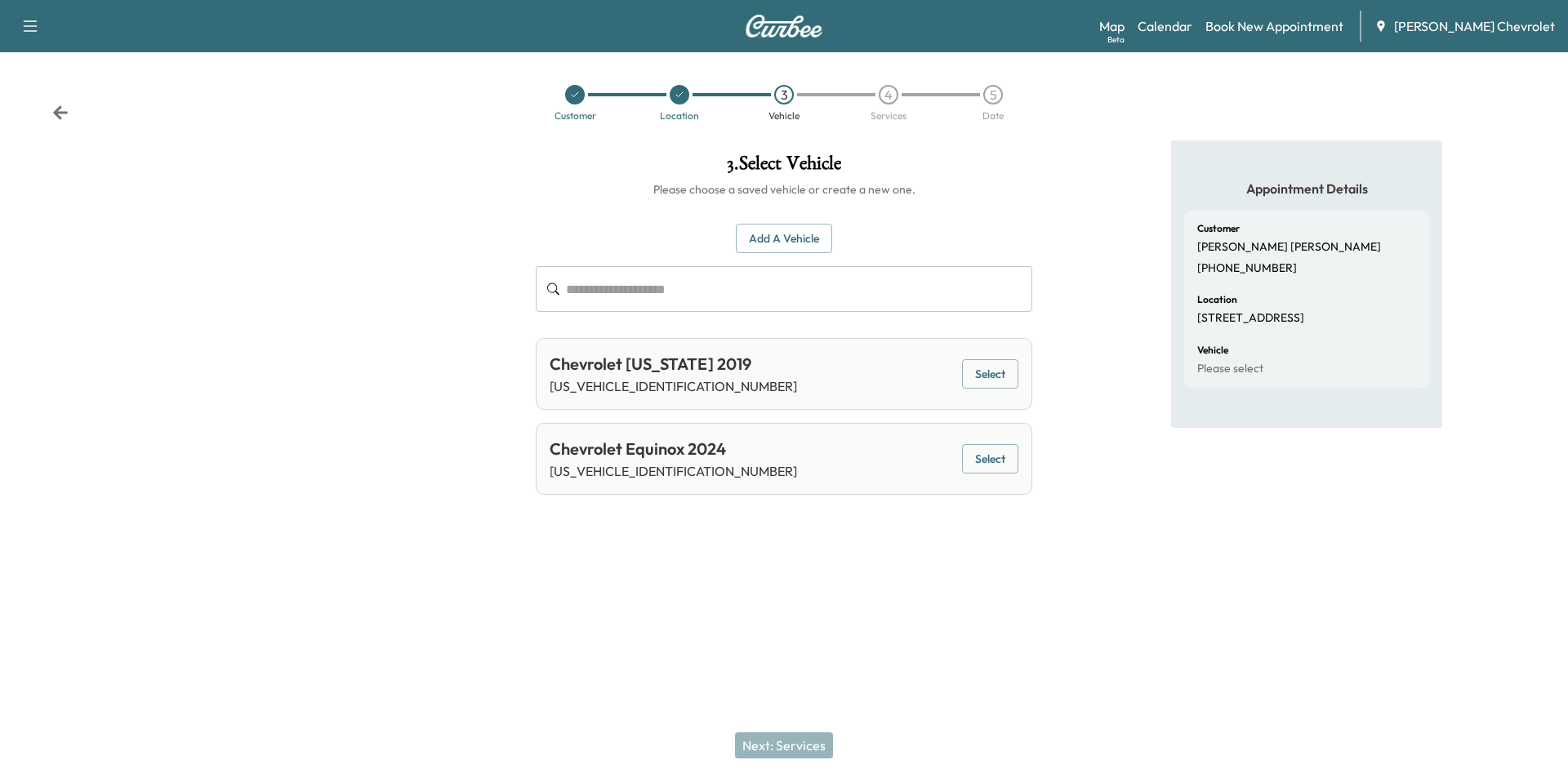
click at [1008, 374] on button "Select" at bounding box center [990, 374] width 56 height 30
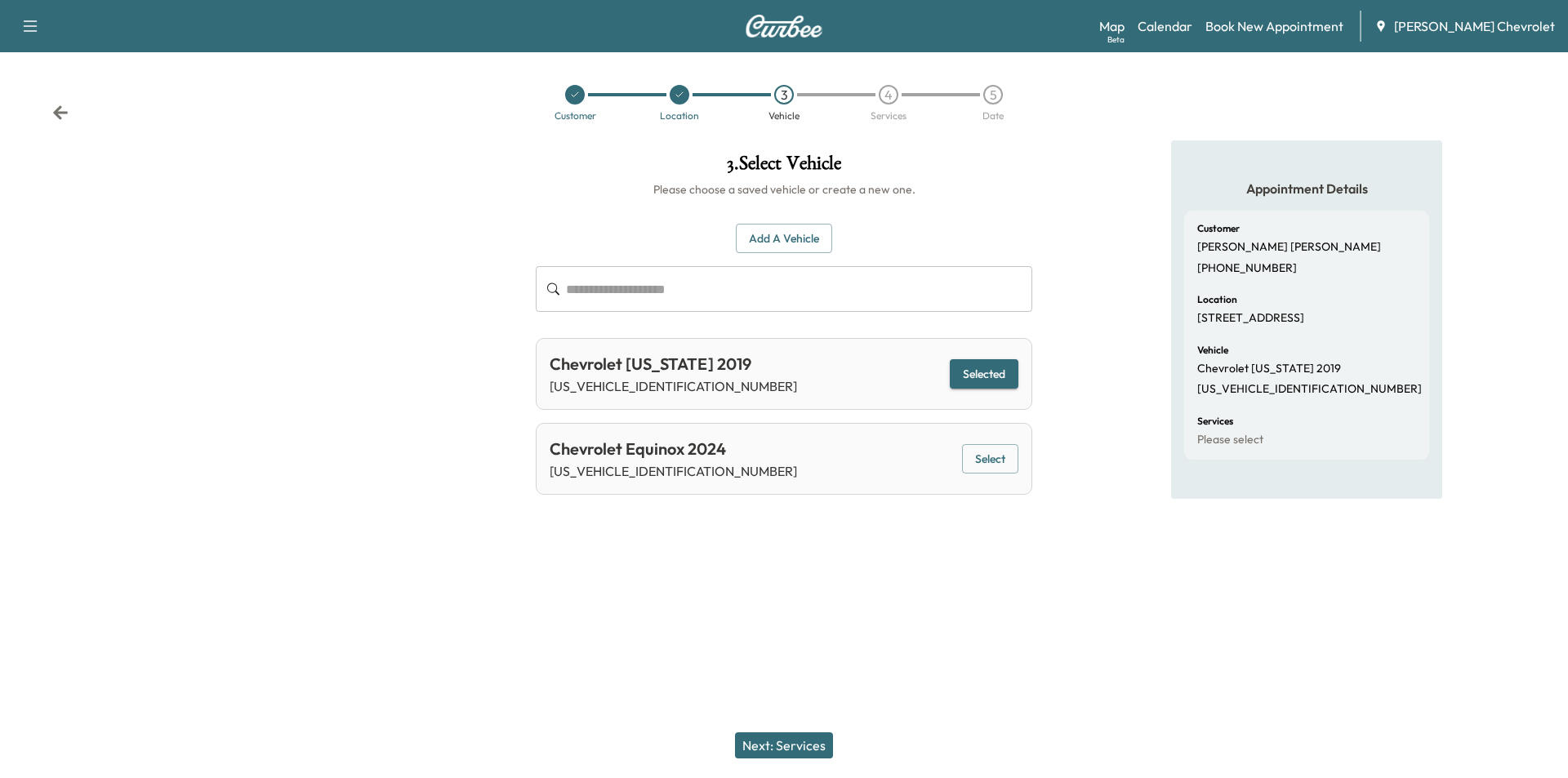
click at [804, 750] on button "Next: Services" at bounding box center [784, 745] width 98 height 26
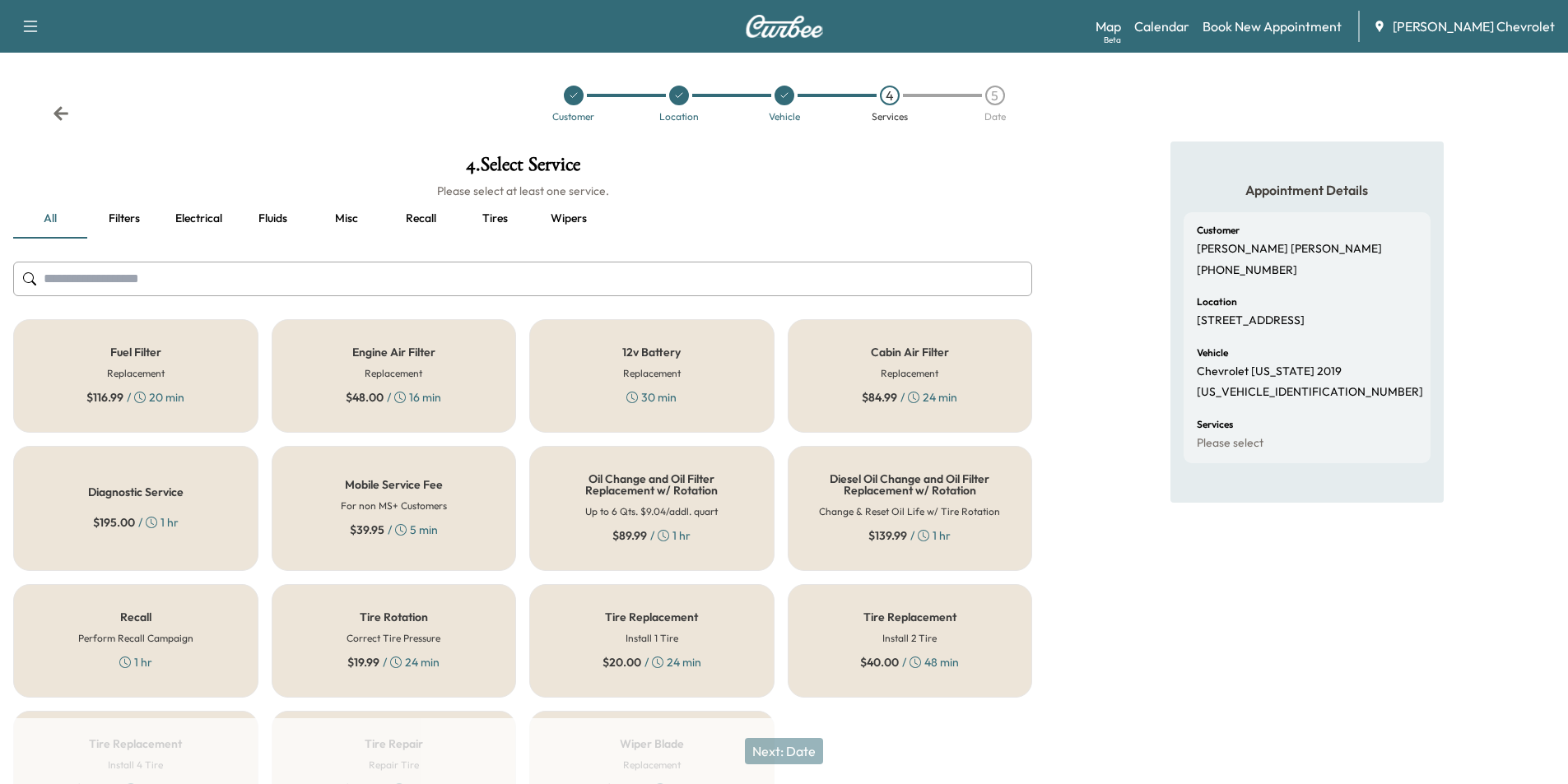
click at [666, 497] on div "Oil Change and Oil Filter Replacement w/ Rotation Up to 6 Qts. $9.04/addl. quar…" at bounding box center [652, 509] width 245 height 125
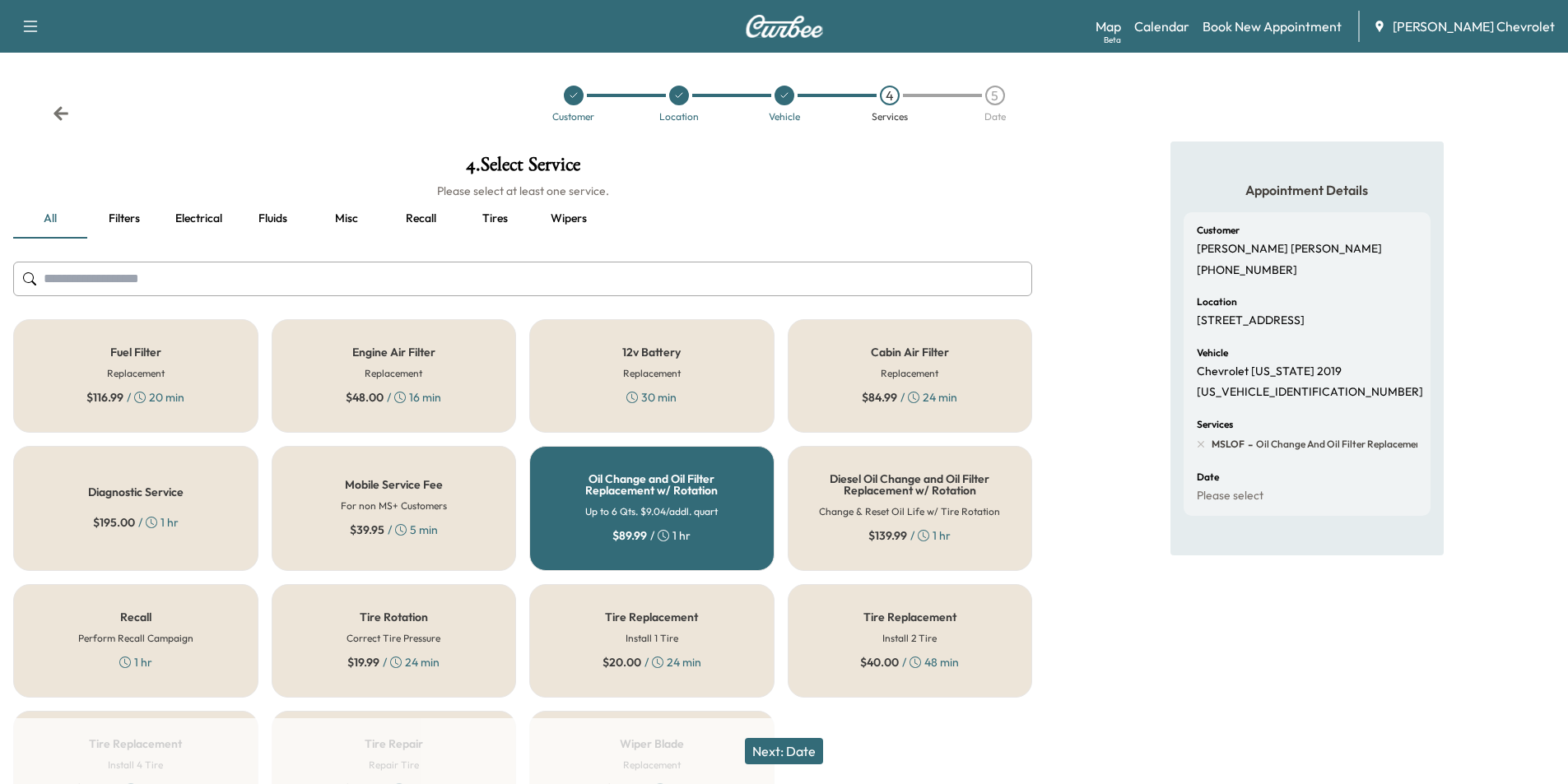
click at [793, 748] on button "Next: Date" at bounding box center [784, 751] width 78 height 26
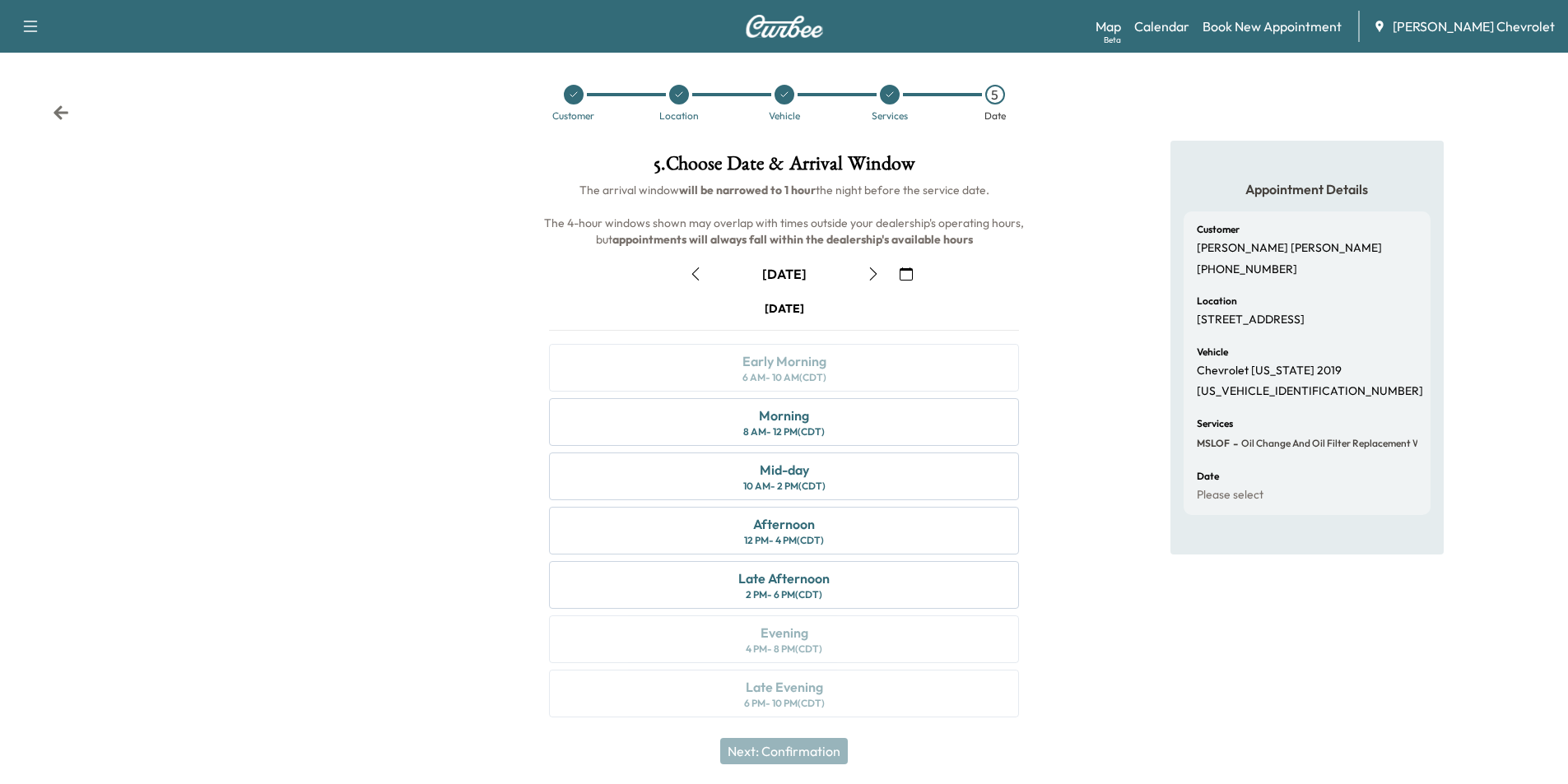
scroll to position [7, 0]
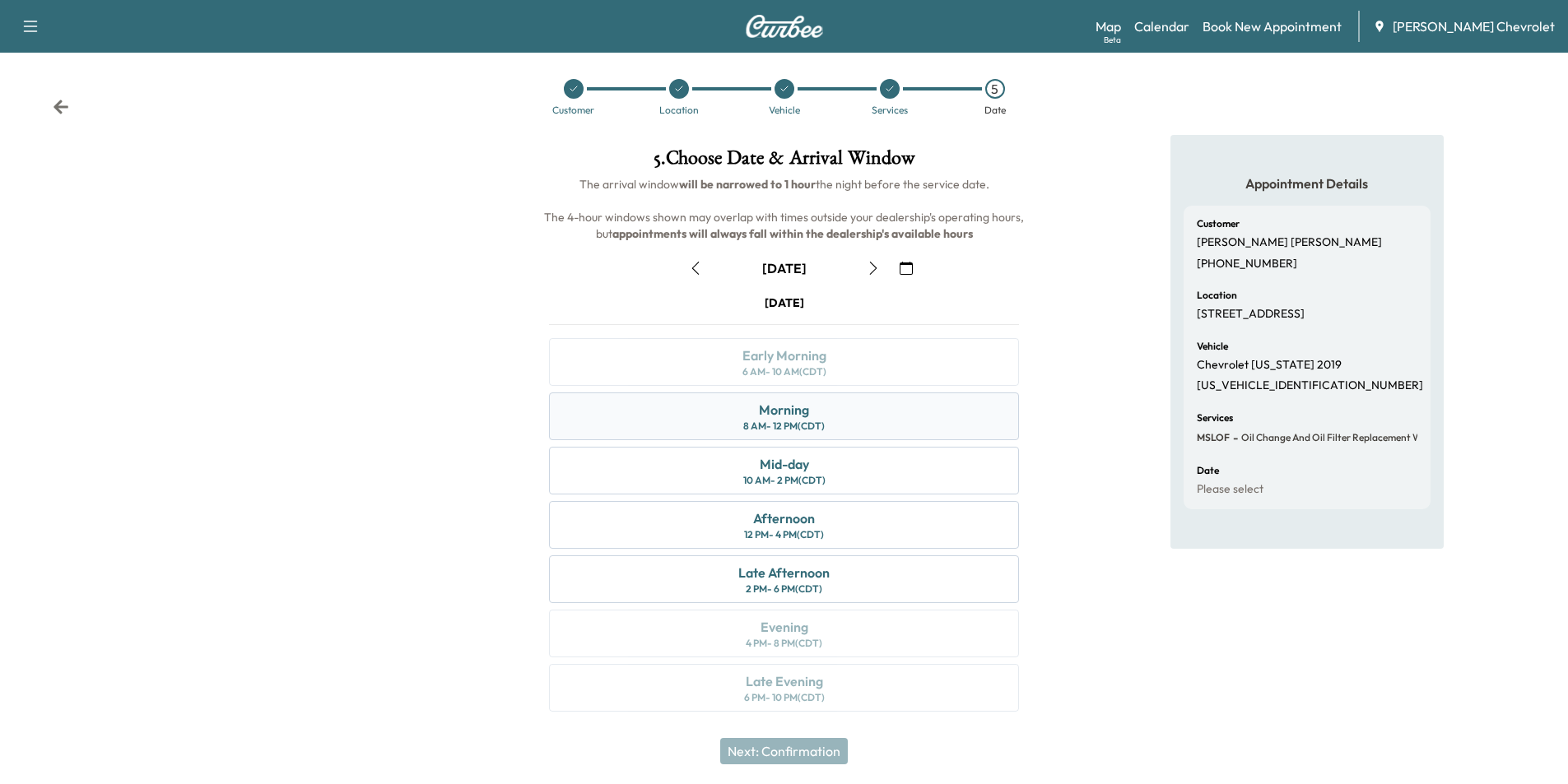
click at [769, 421] on div "8 AM - 12 PM (CDT)" at bounding box center [784, 425] width 82 height 13
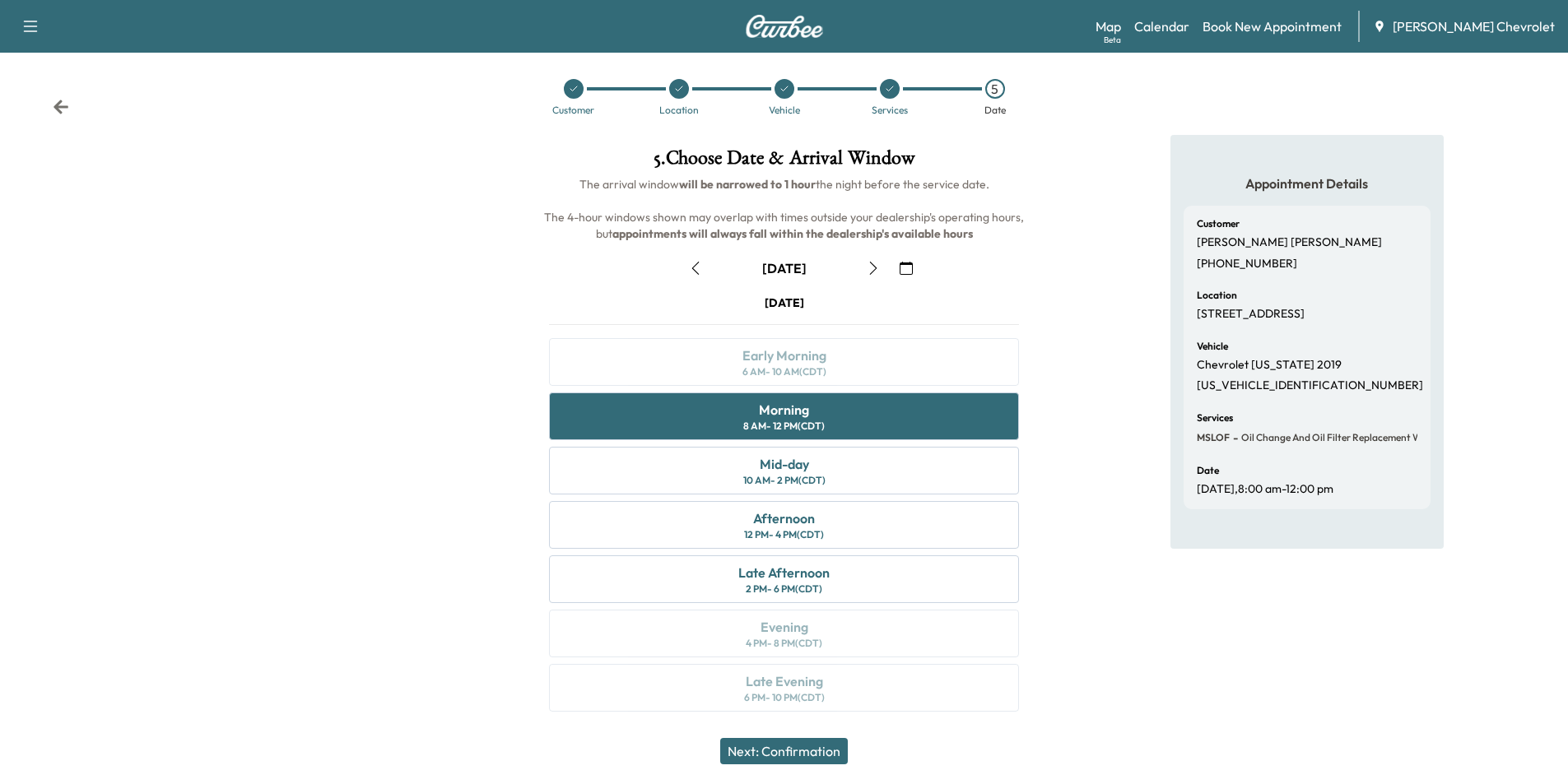
click at [817, 754] on button "Next: Confirmation" at bounding box center [784, 751] width 128 height 26
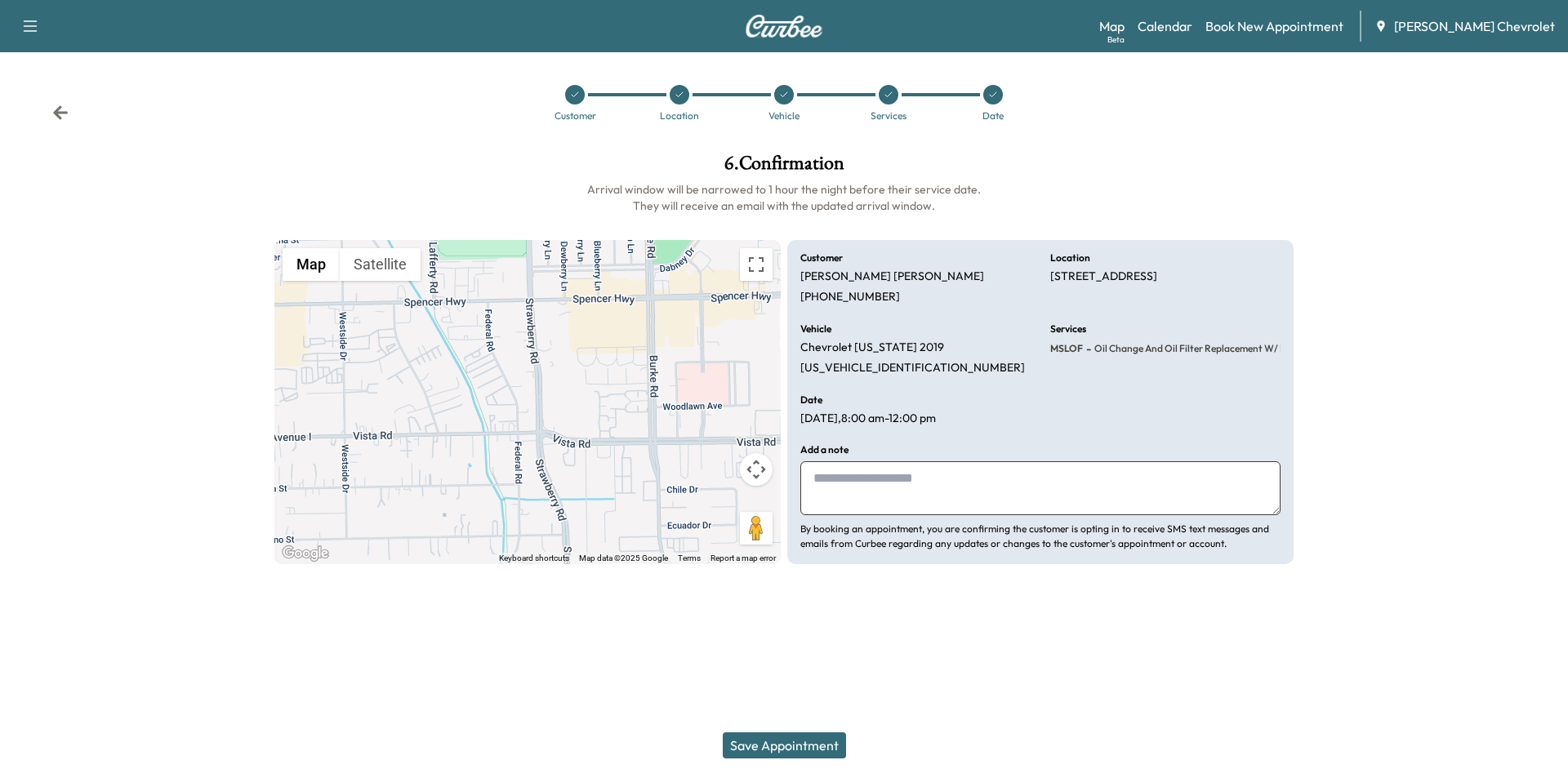
click at [888, 486] on textarea at bounding box center [1040, 488] width 480 height 54
type textarea "**********"
click at [813, 743] on button "Save Appointment" at bounding box center [784, 745] width 123 height 26
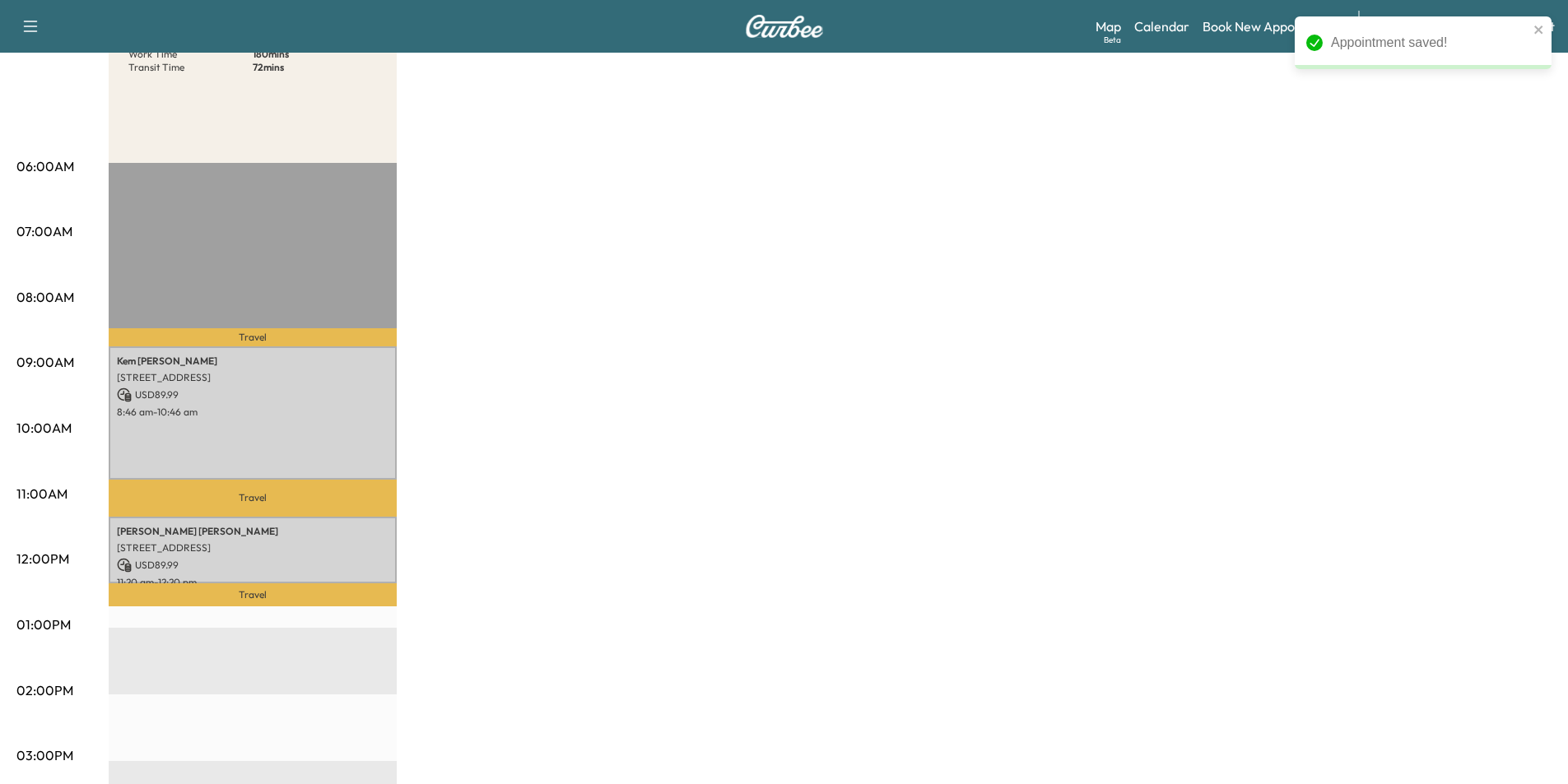
scroll to position [247, 0]
